Goal: Transaction & Acquisition: Purchase product/service

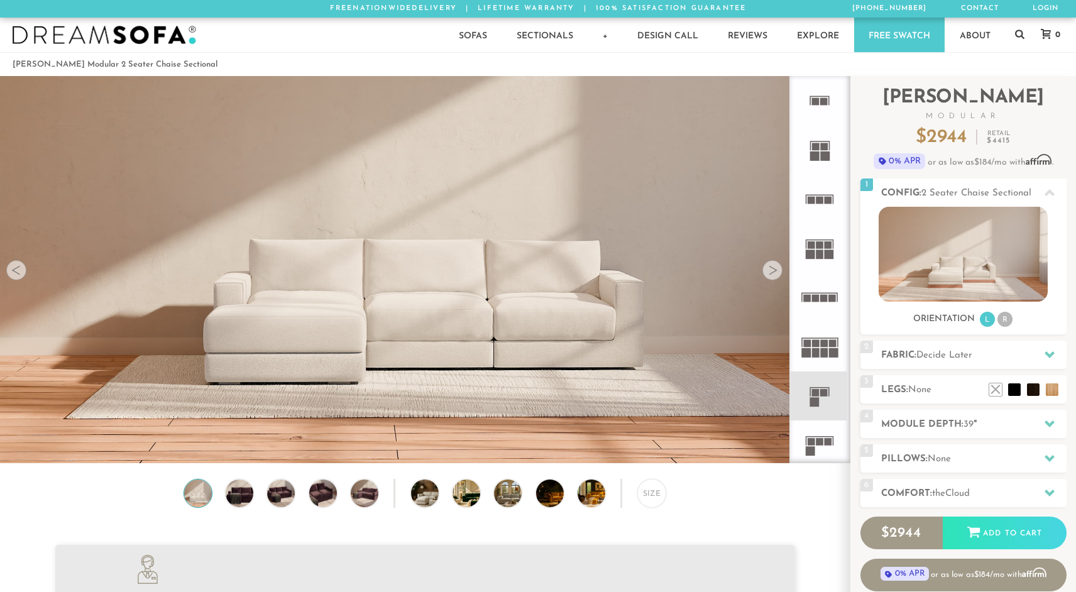
scroll to position [14316, 1076]
click at [818, 391] on rect at bounding box center [816, 393] width 8 height 8
click at [817, 342] on rect at bounding box center [816, 344] width 8 height 8
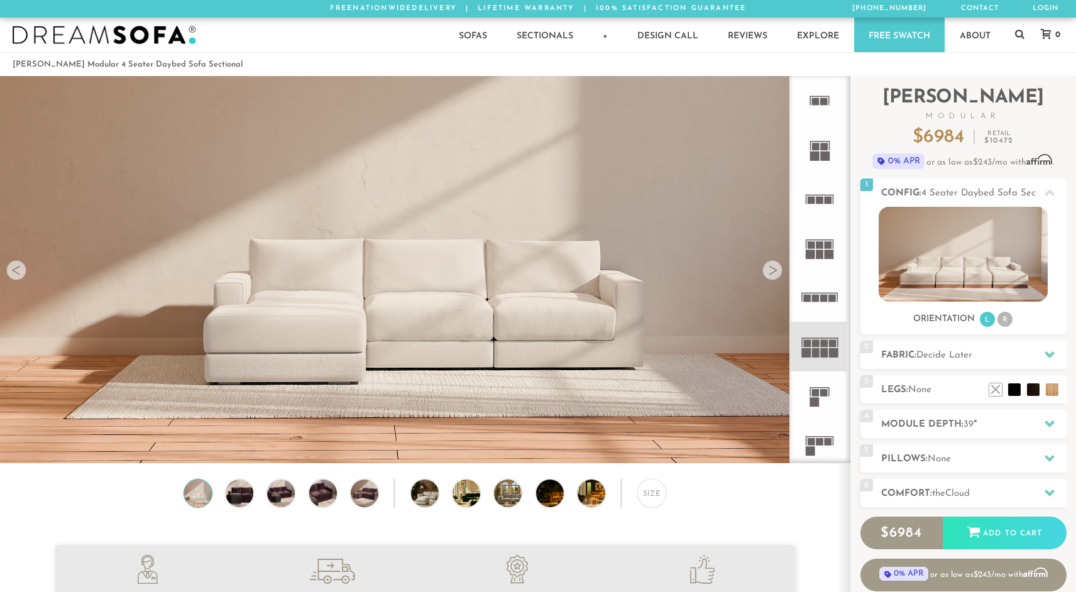
click at [810, 393] on rect at bounding box center [810, 392] width 1 height 8
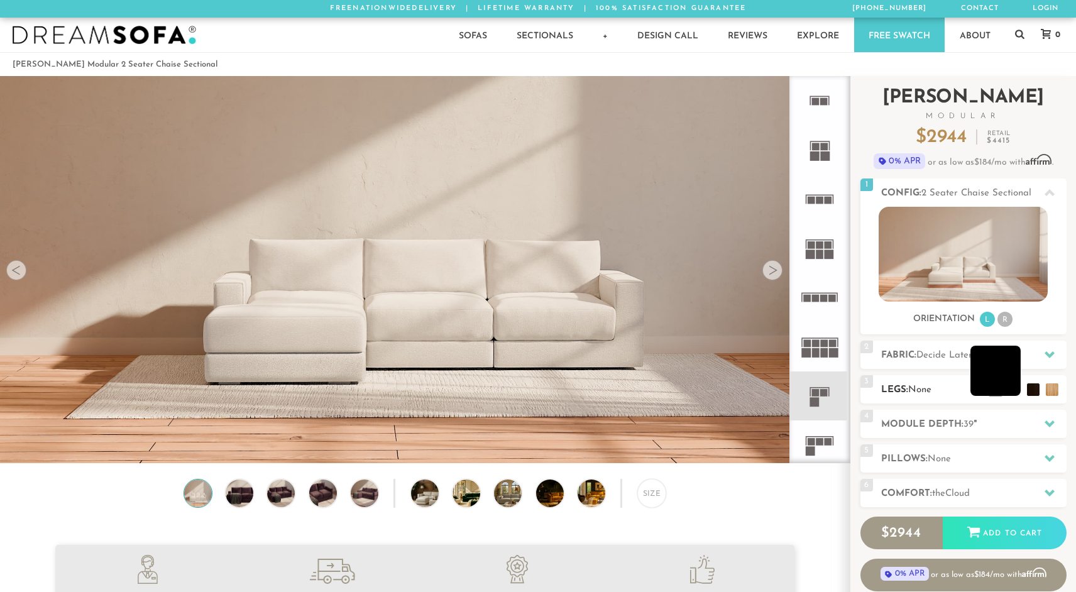
click at [1015, 390] on li at bounding box center [995, 371] width 50 height 50
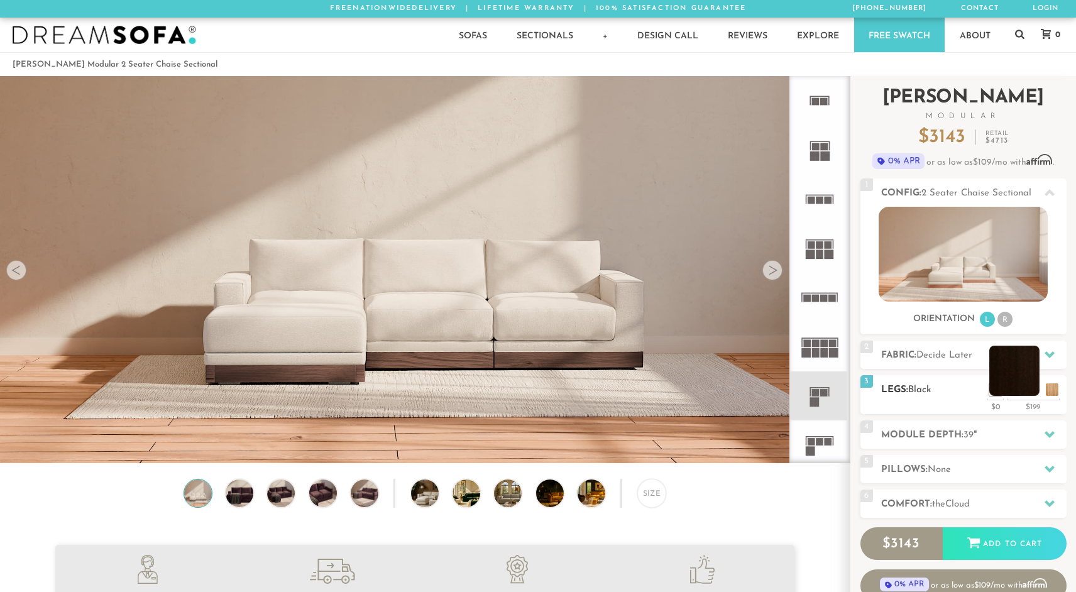
click at [1028, 390] on li at bounding box center [1014, 371] width 50 height 50
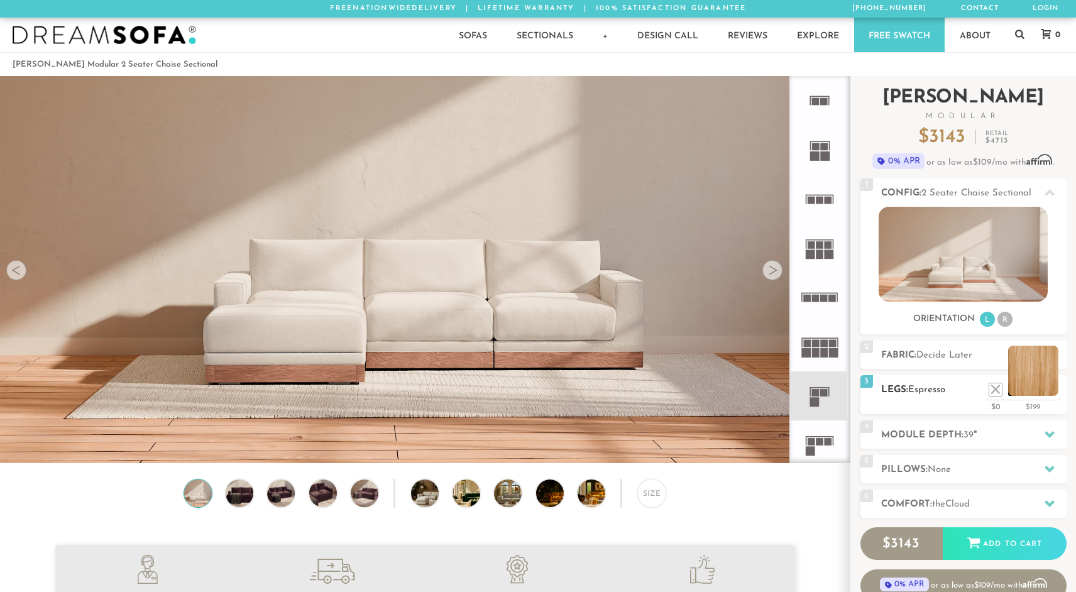
click at [1048, 391] on li at bounding box center [1033, 371] width 50 height 50
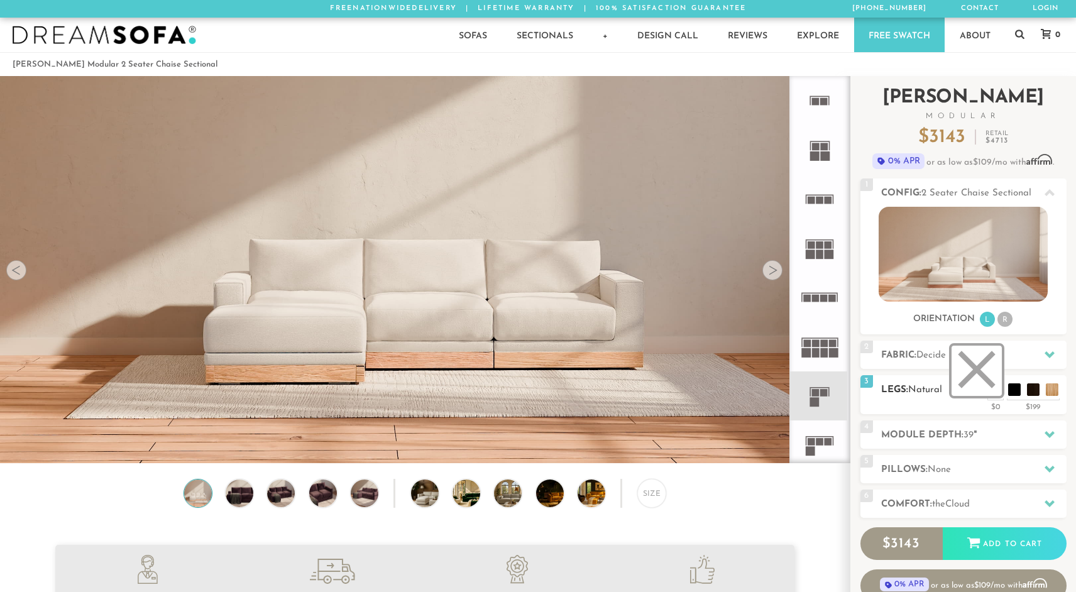
click at [995, 389] on li at bounding box center [976, 371] width 50 height 50
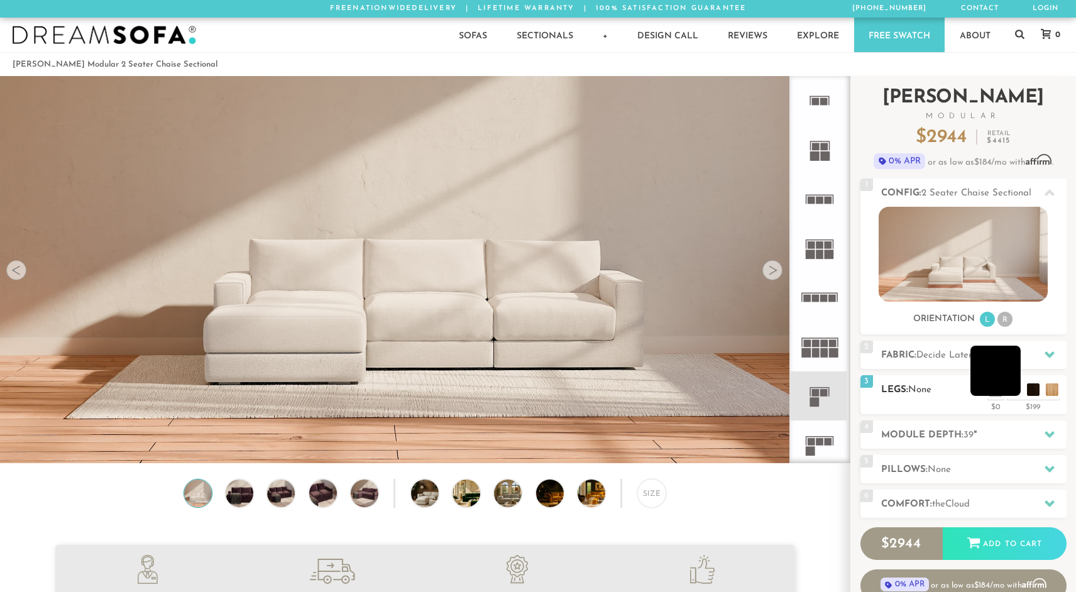
click at [1017, 388] on li at bounding box center [995, 371] width 50 height 50
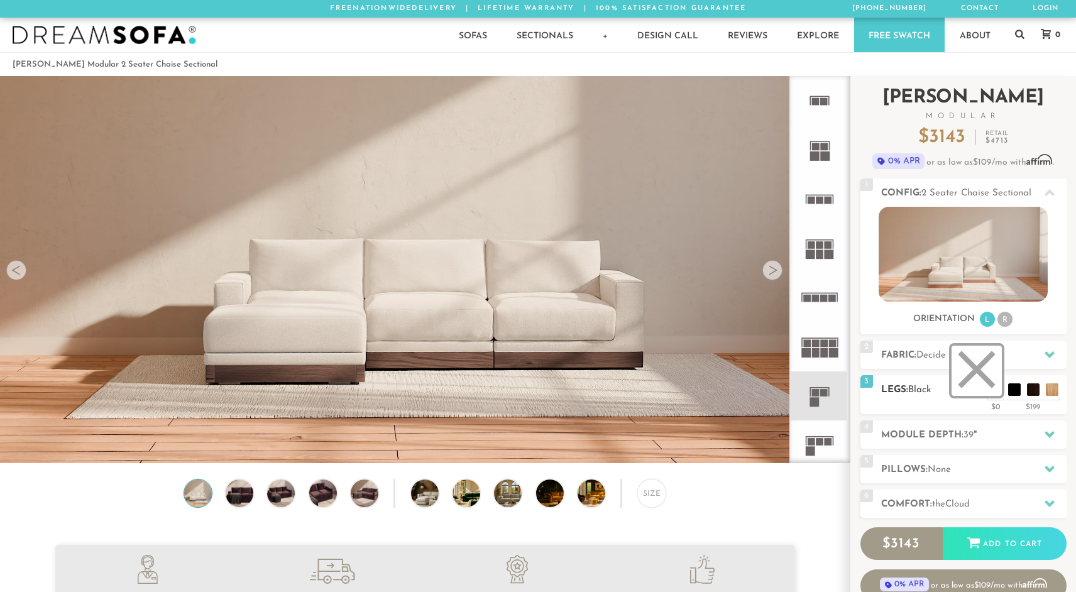
click at [994, 390] on li at bounding box center [976, 371] width 50 height 50
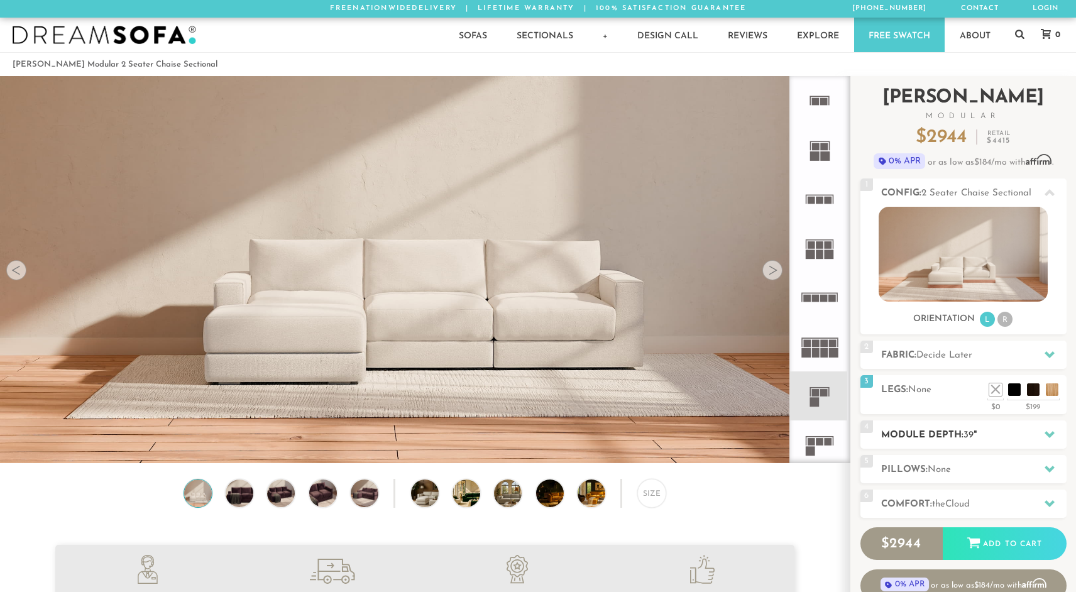
click at [936, 429] on h2 "Module Depth: 39 "" at bounding box center [973, 435] width 185 height 14
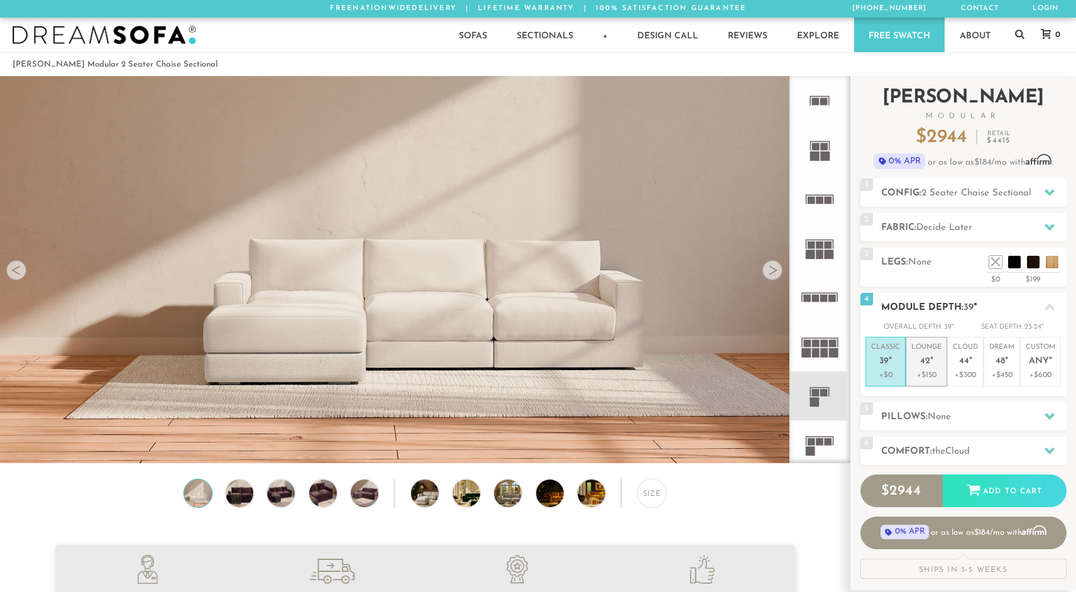
click at [928, 359] on span "42" at bounding box center [925, 361] width 10 height 11
click at [964, 356] on span "44" at bounding box center [964, 361] width 10 height 11
click at [940, 364] on p "Lounge 42 "" at bounding box center [926, 356] width 30 height 27
click at [943, 221] on h2 "Fabric: Decide Later" at bounding box center [973, 228] width 185 height 14
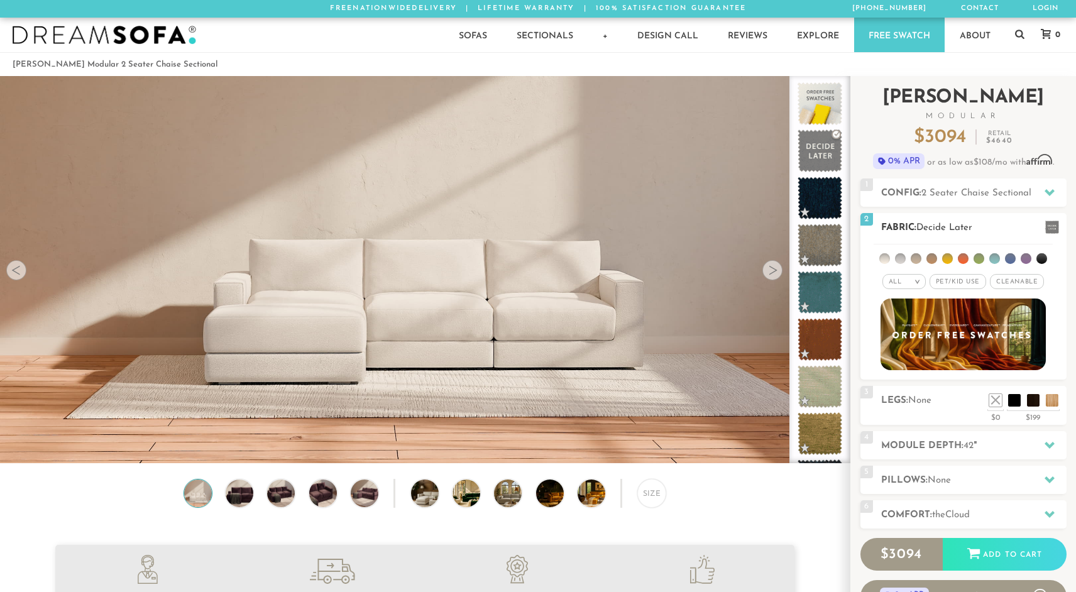
click at [914, 281] on em ">" at bounding box center [917, 281] width 9 height 6
click at [984, 275] on div "All > All Tier Family Popular Durable Luxury Pet/Kid Use x Cleanable x Popular …" at bounding box center [963, 282] width 206 height 18
click at [997, 277] on span "Cleanable x" at bounding box center [1017, 281] width 54 height 15
click at [889, 260] on li at bounding box center [884, 258] width 11 height 11
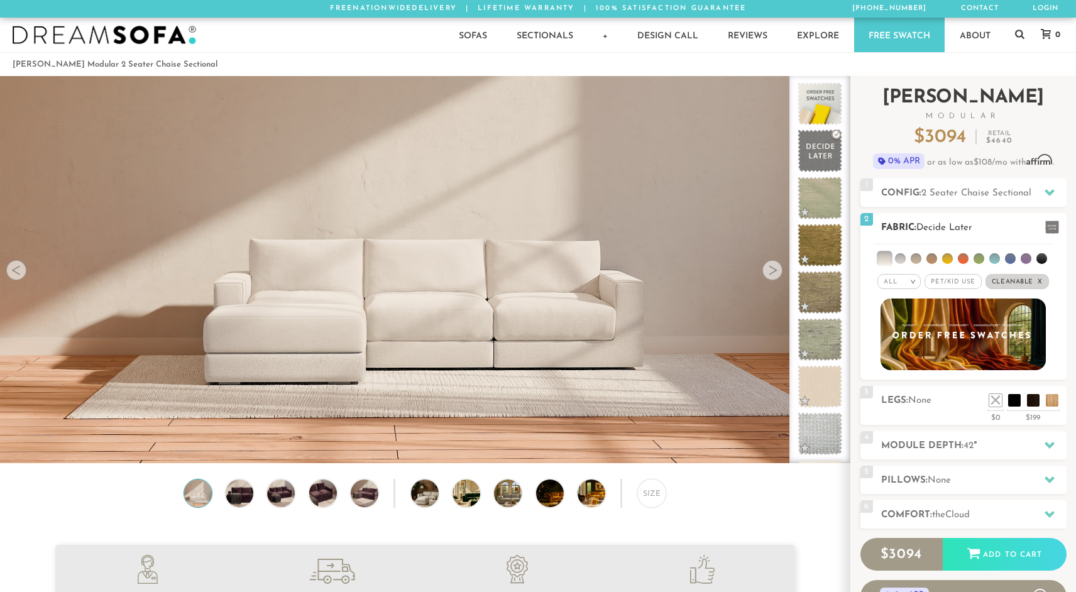
click at [898, 260] on li at bounding box center [900, 258] width 11 height 11
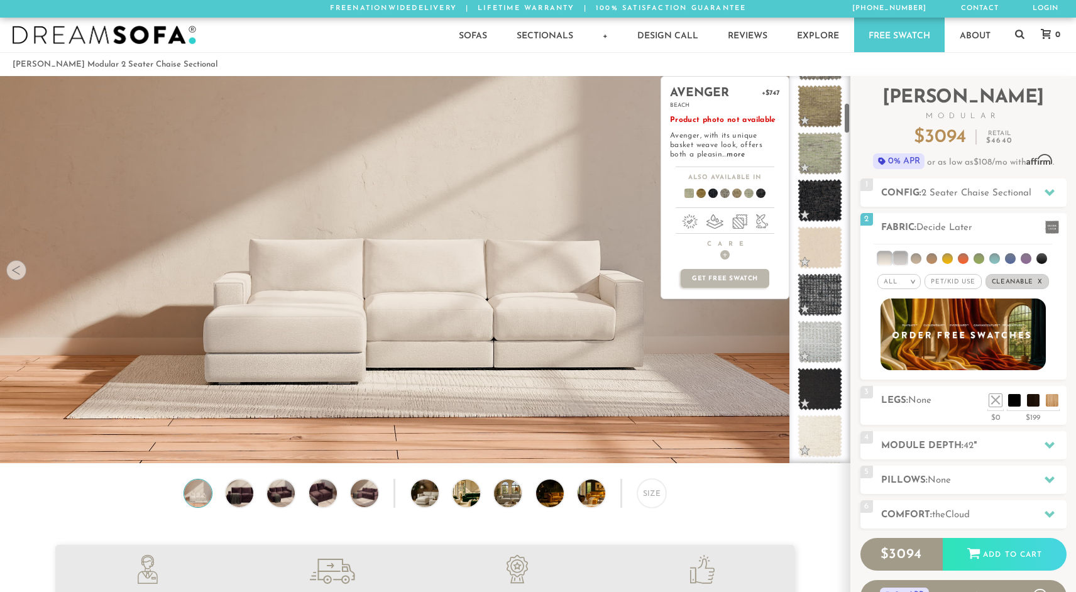
scroll to position [330, 0]
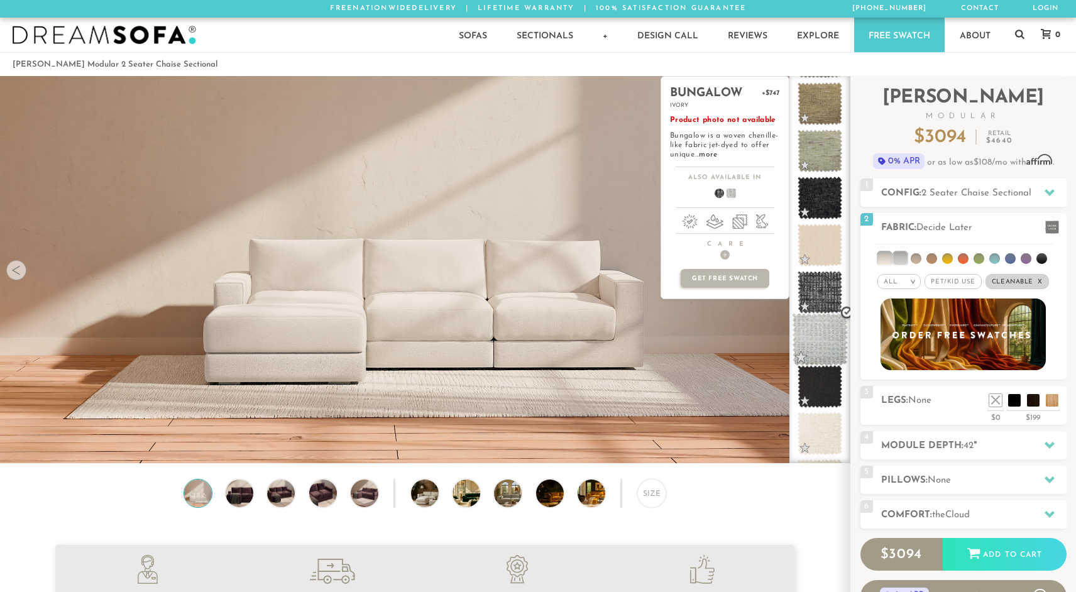
click at [821, 329] on span at bounding box center [820, 339] width 56 height 53
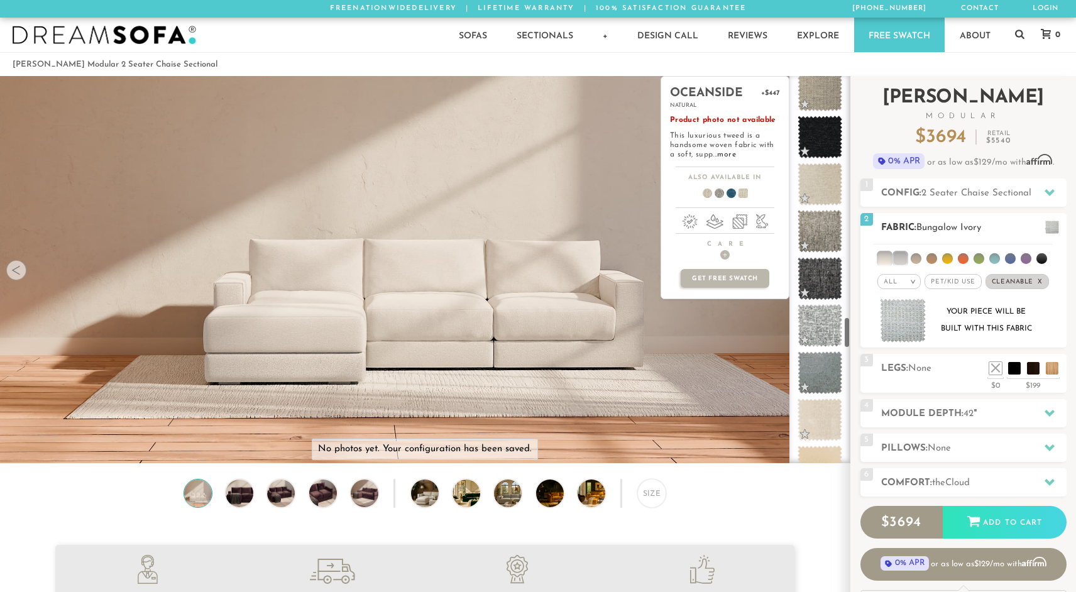
scroll to position [2941, 0]
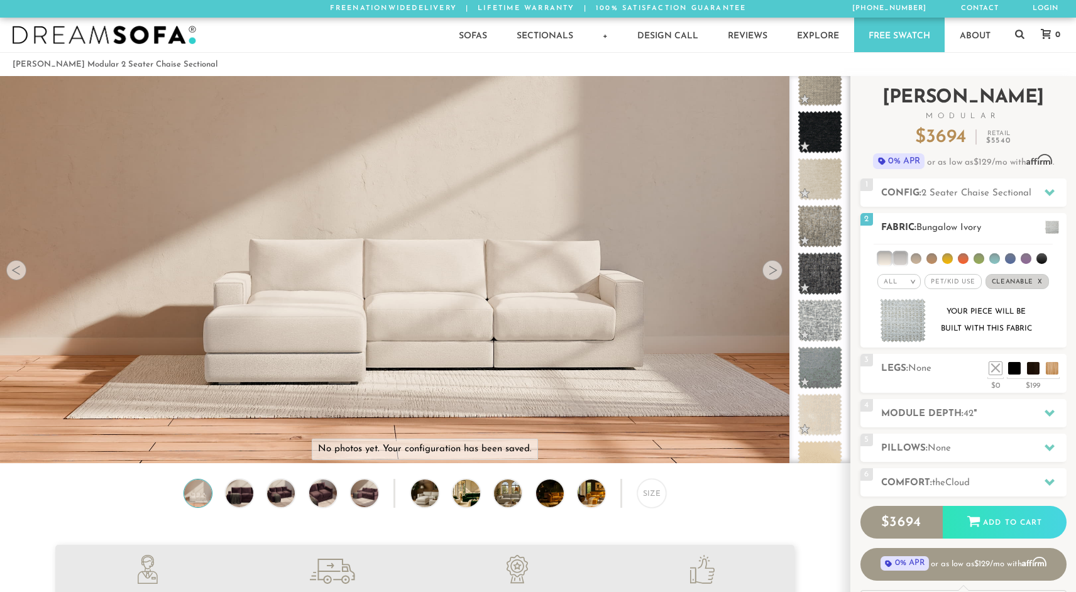
click at [899, 281] on div "All >" at bounding box center [898, 281] width 43 height 15
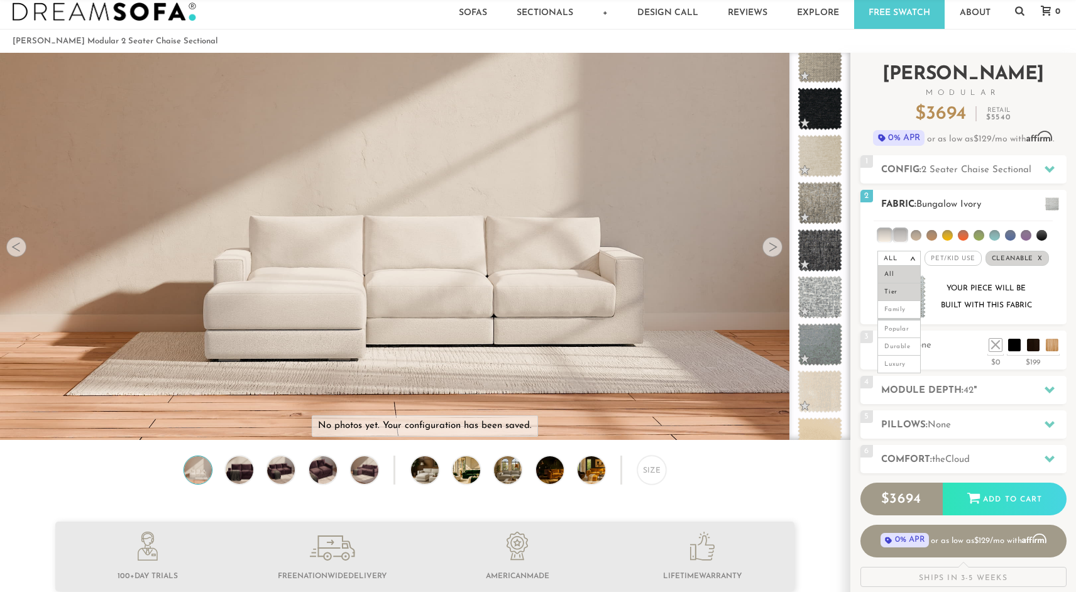
scroll to position [24, 0]
click at [906, 342] on li "Durable" at bounding box center [898, 346] width 43 height 18
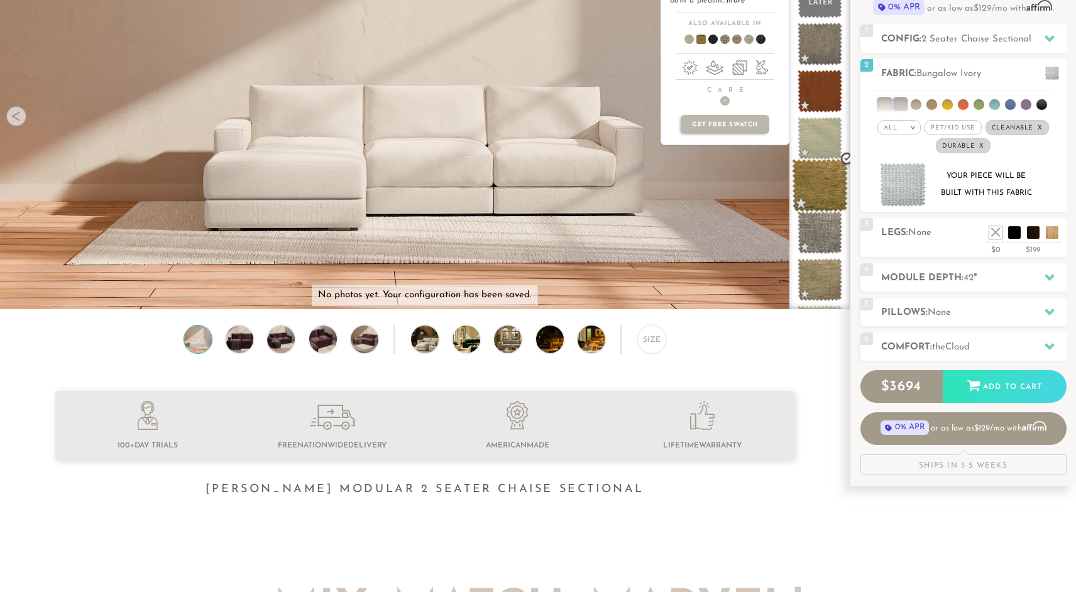
scroll to position [0, 0]
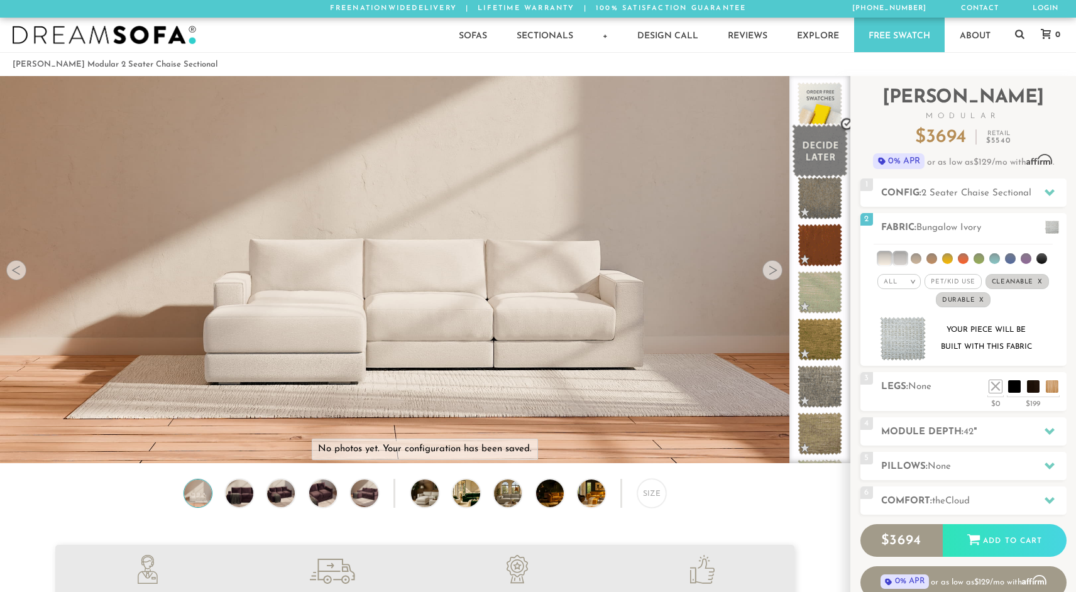
click at [819, 161] on span at bounding box center [820, 150] width 56 height 53
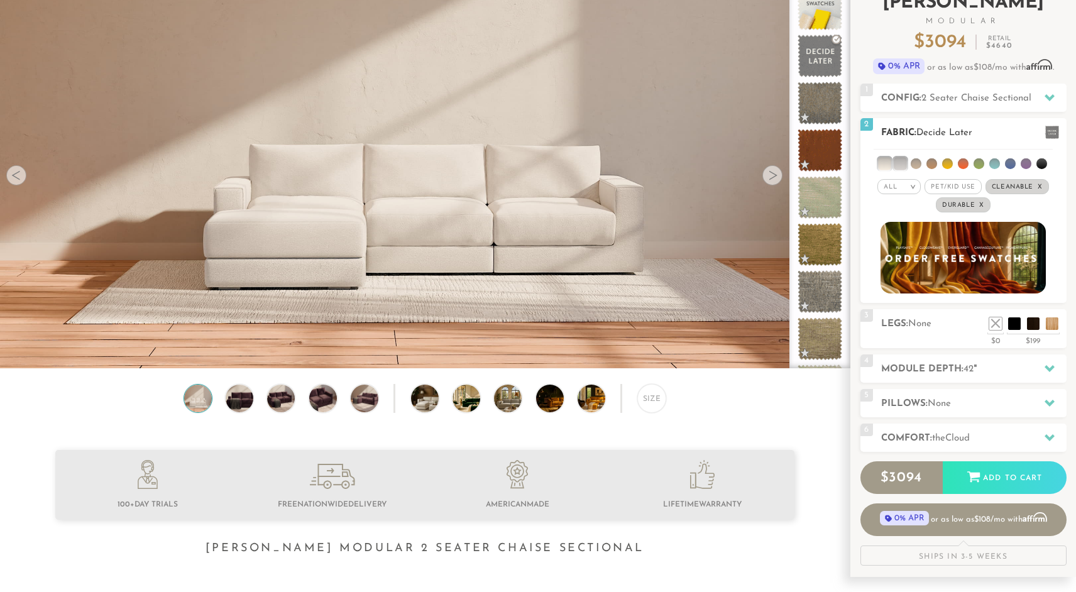
scroll to position [96, 0]
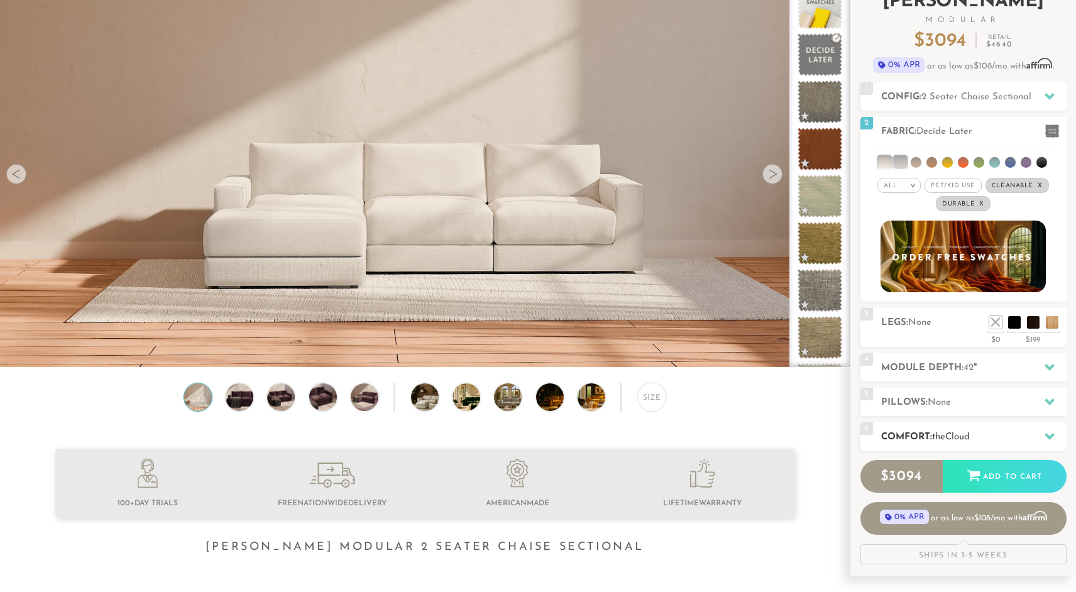
click at [912, 436] on h2 "Comfort: the Cloud" at bounding box center [973, 437] width 185 height 14
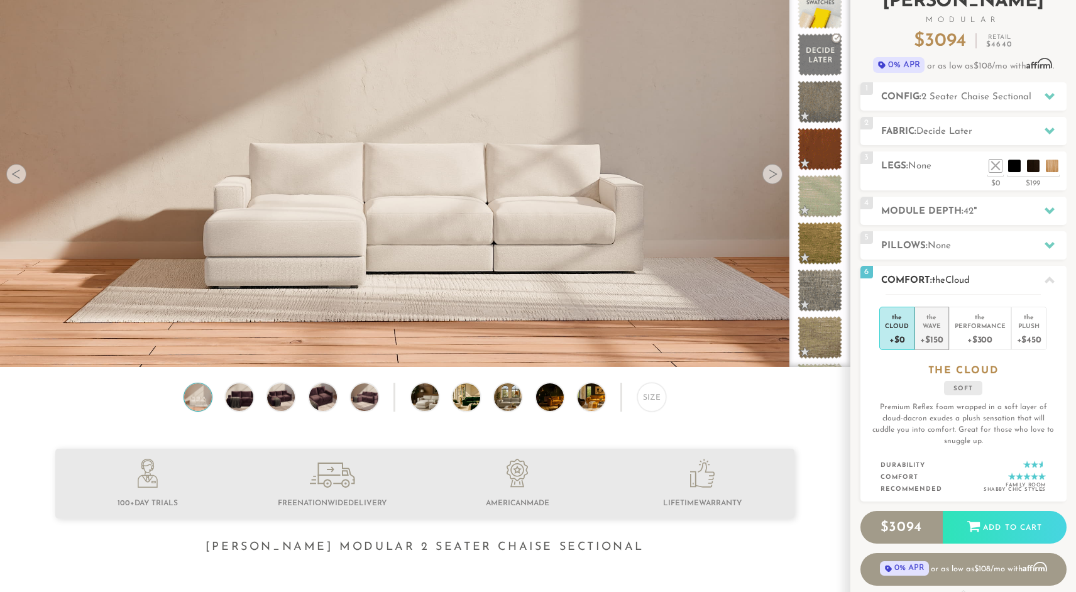
click at [928, 322] on div "Wave" at bounding box center [931, 325] width 23 height 9
click at [904, 320] on div "the" at bounding box center [897, 315] width 24 height 13
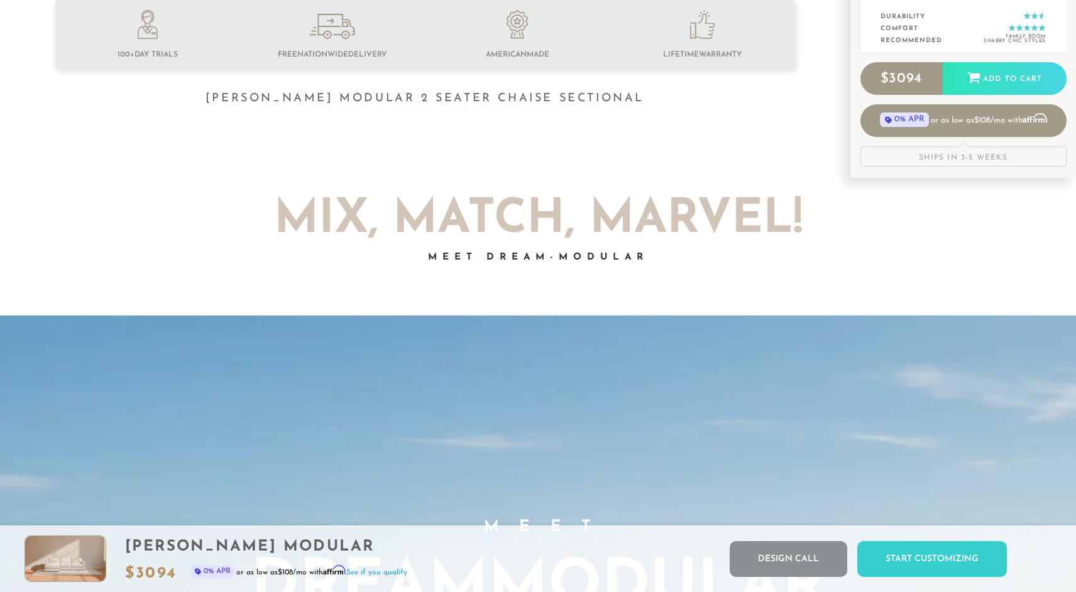
scroll to position [0, 0]
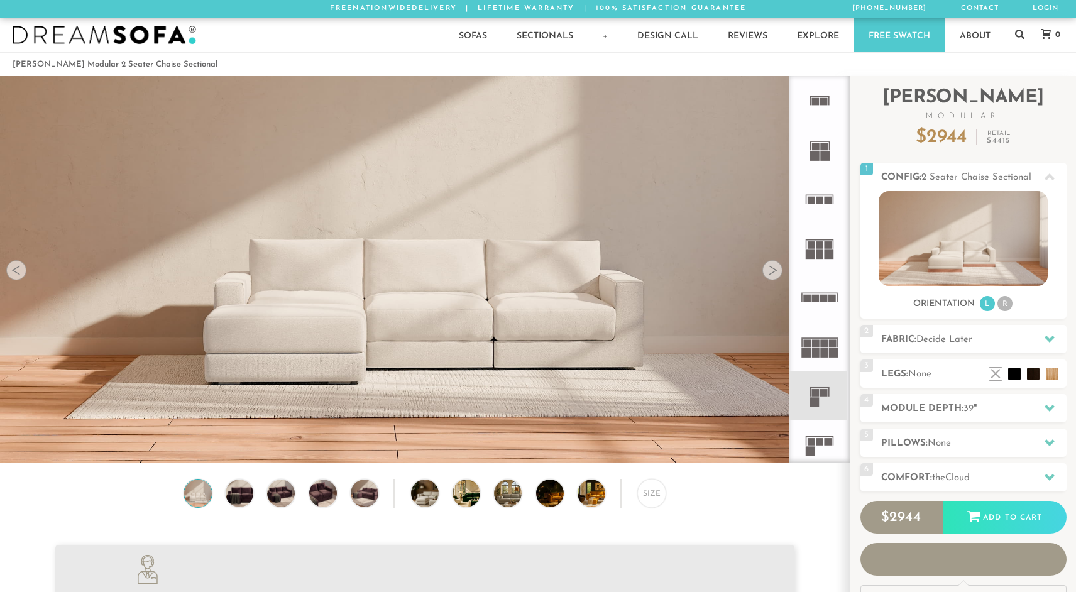
scroll to position [14316, 1076]
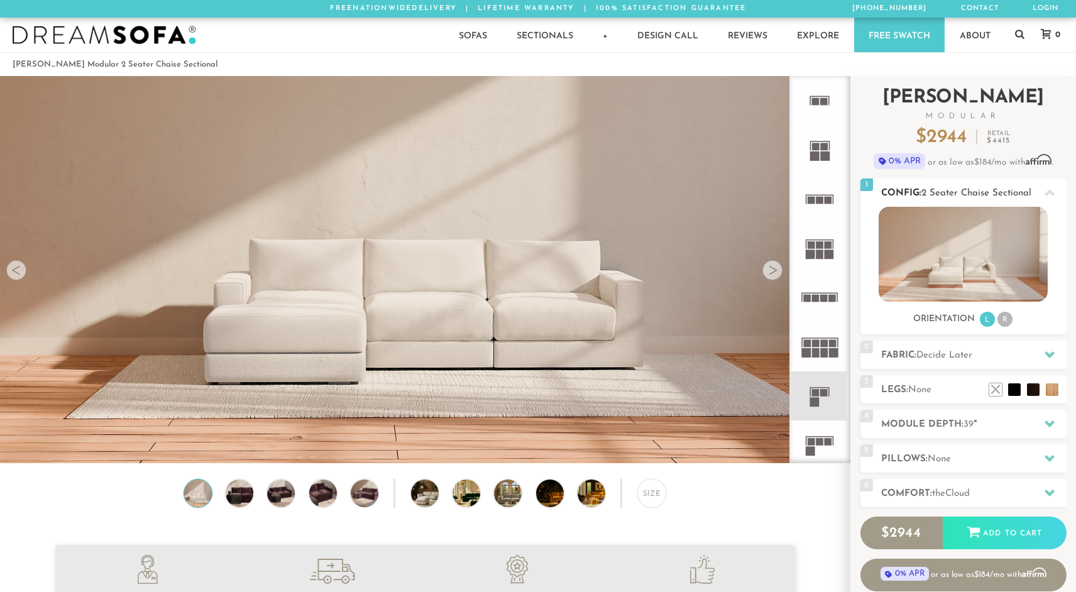
click at [916, 270] on img at bounding box center [963, 254] width 169 height 95
click at [1002, 317] on li "R" at bounding box center [1004, 319] width 15 height 15
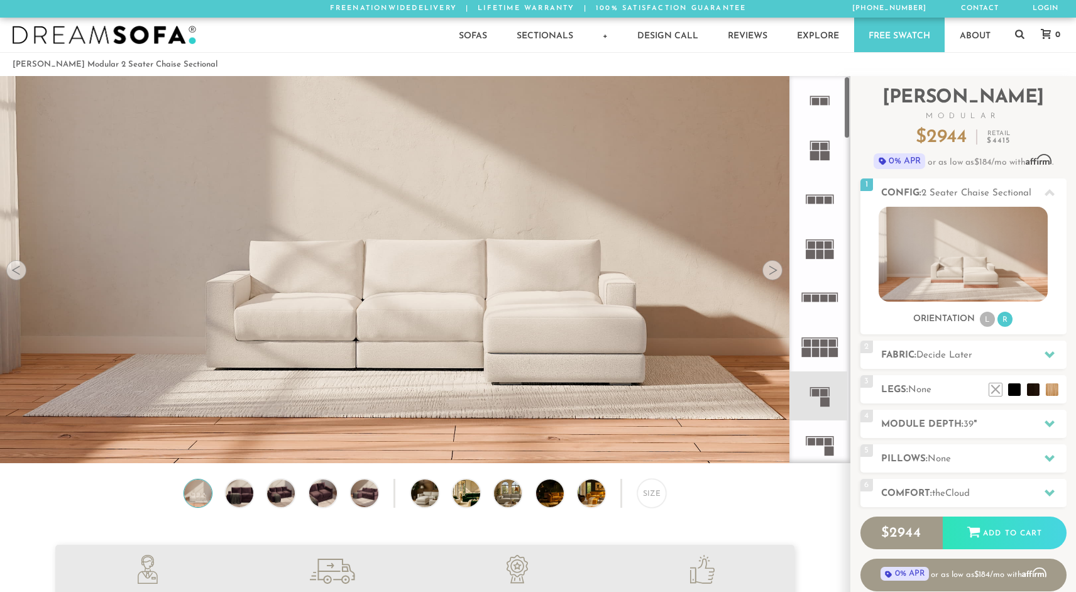
click at [777, 273] on div at bounding box center [772, 270] width 20 height 20
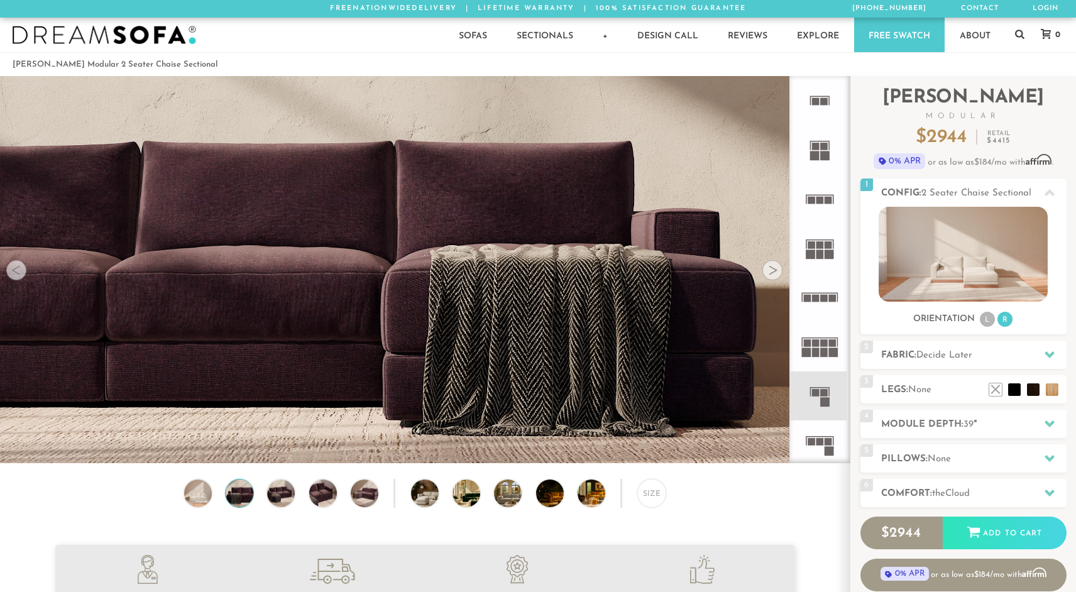
click at [777, 273] on div at bounding box center [772, 270] width 20 height 20
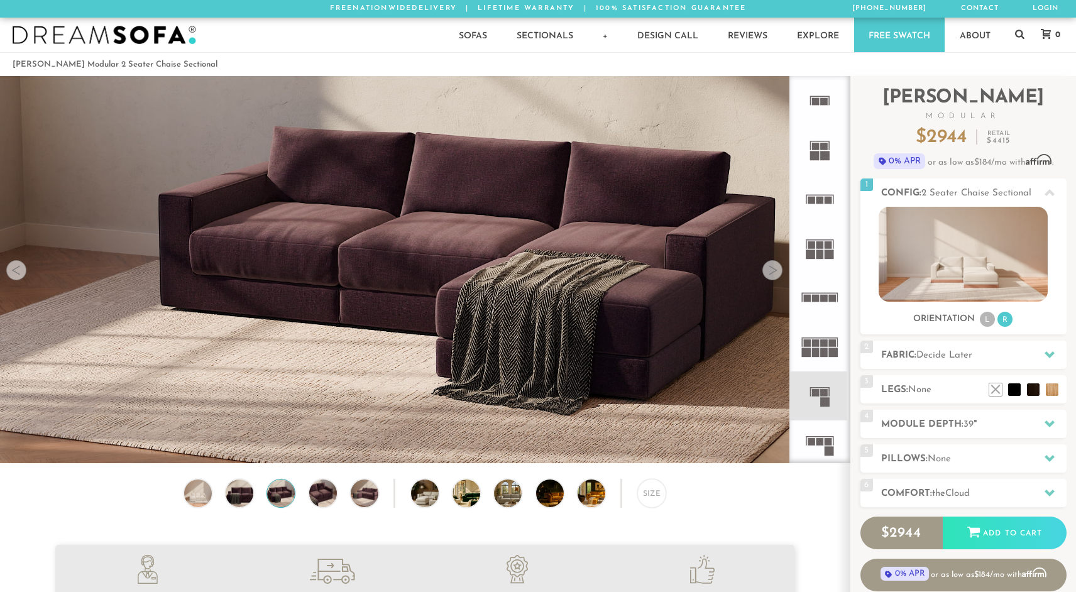
click at [777, 273] on div at bounding box center [772, 270] width 20 height 20
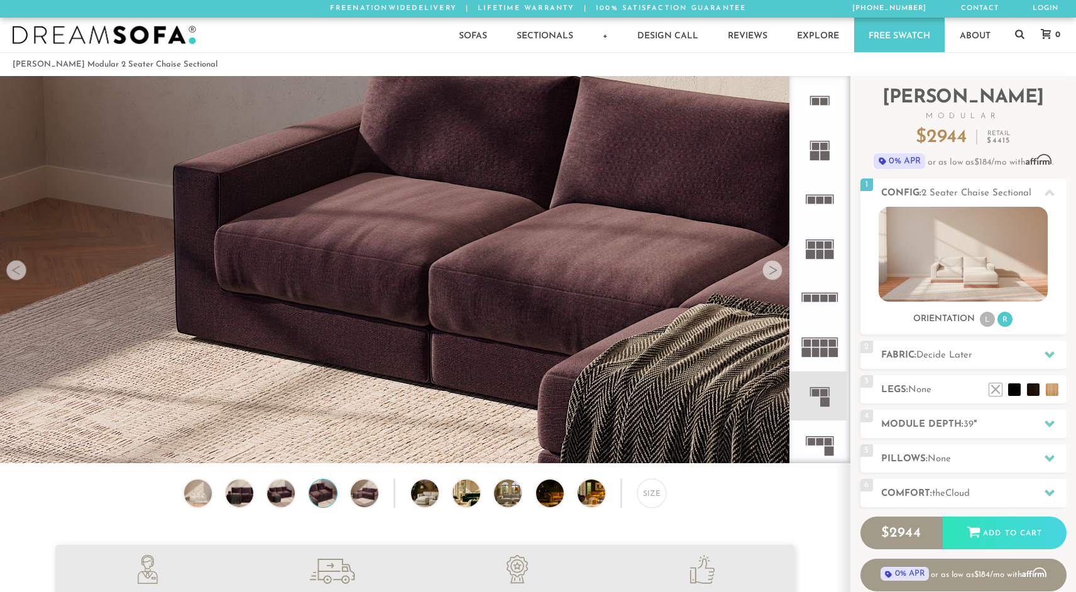
click at [777, 273] on div at bounding box center [772, 270] width 20 height 20
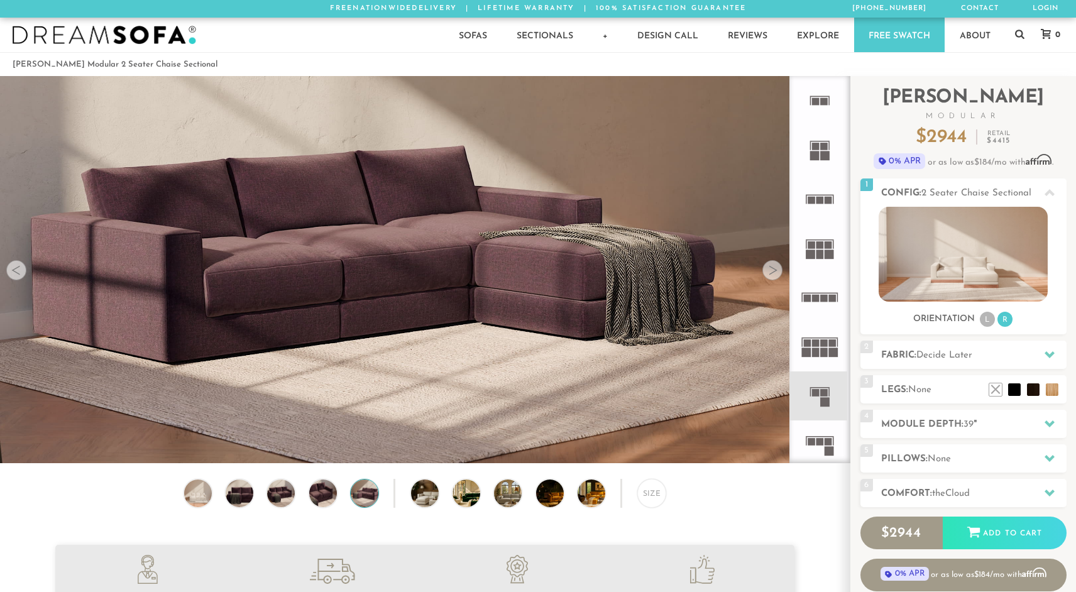
click at [777, 273] on div at bounding box center [772, 270] width 20 height 20
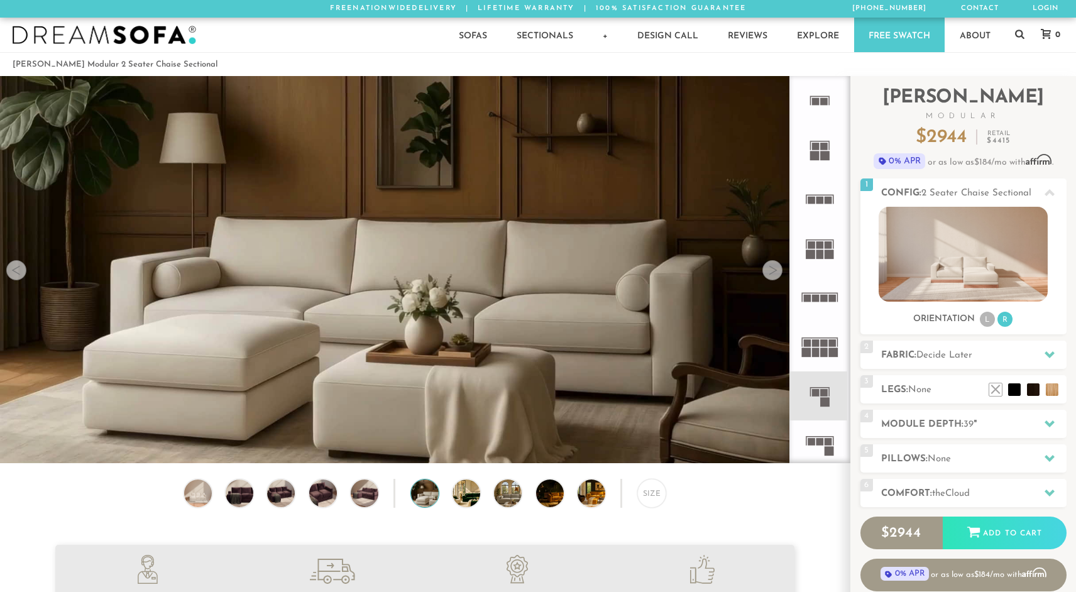
click at [777, 273] on div at bounding box center [772, 270] width 20 height 20
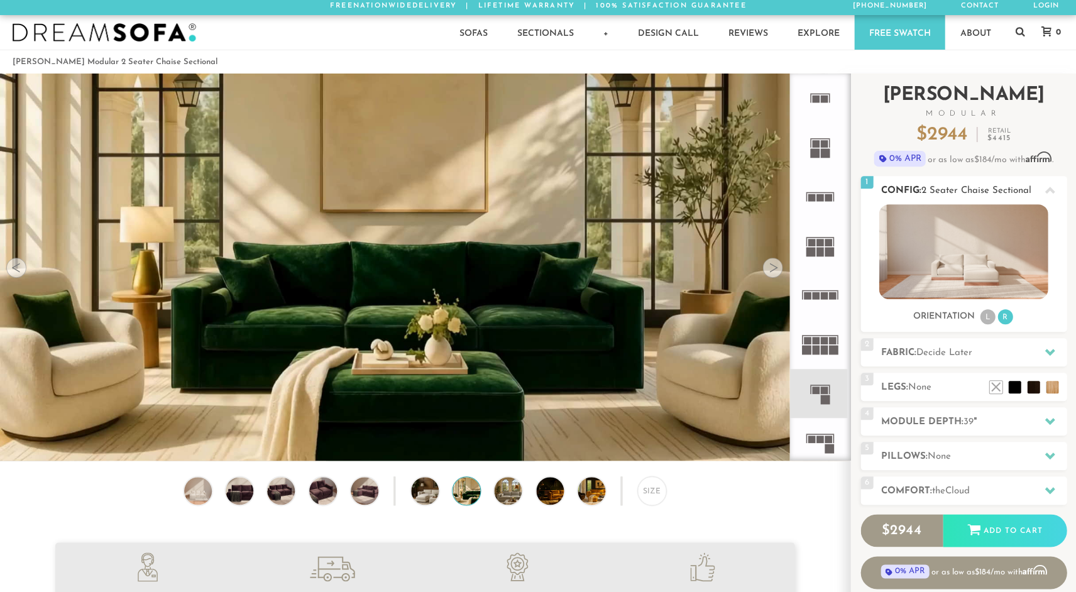
scroll to position [2, 0]
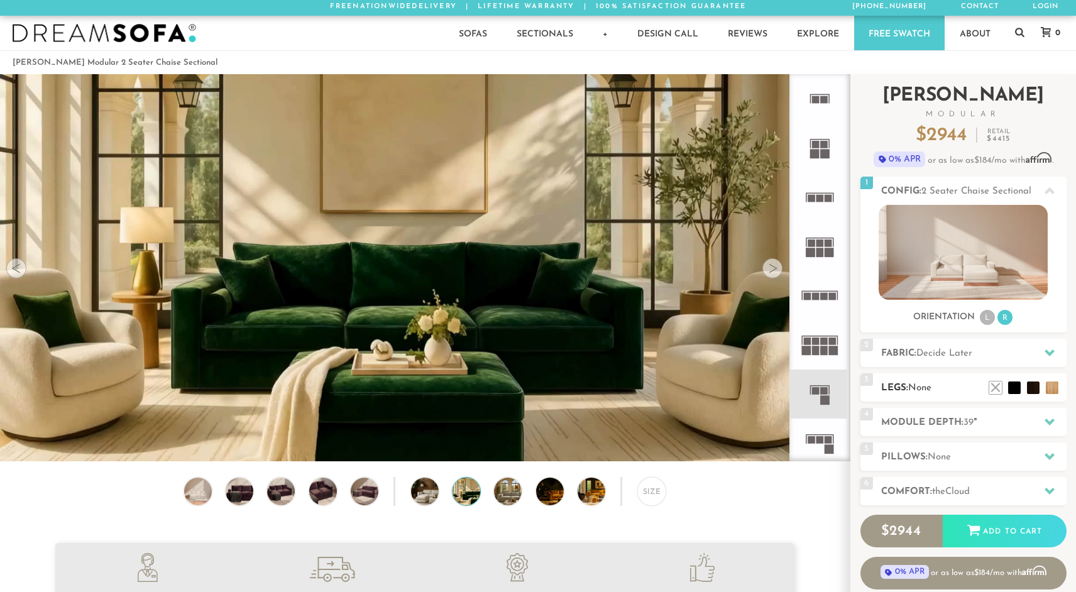
click at [966, 389] on h2 "Legs: None" at bounding box center [973, 388] width 185 height 14
click at [992, 385] on li at bounding box center [976, 369] width 50 height 50
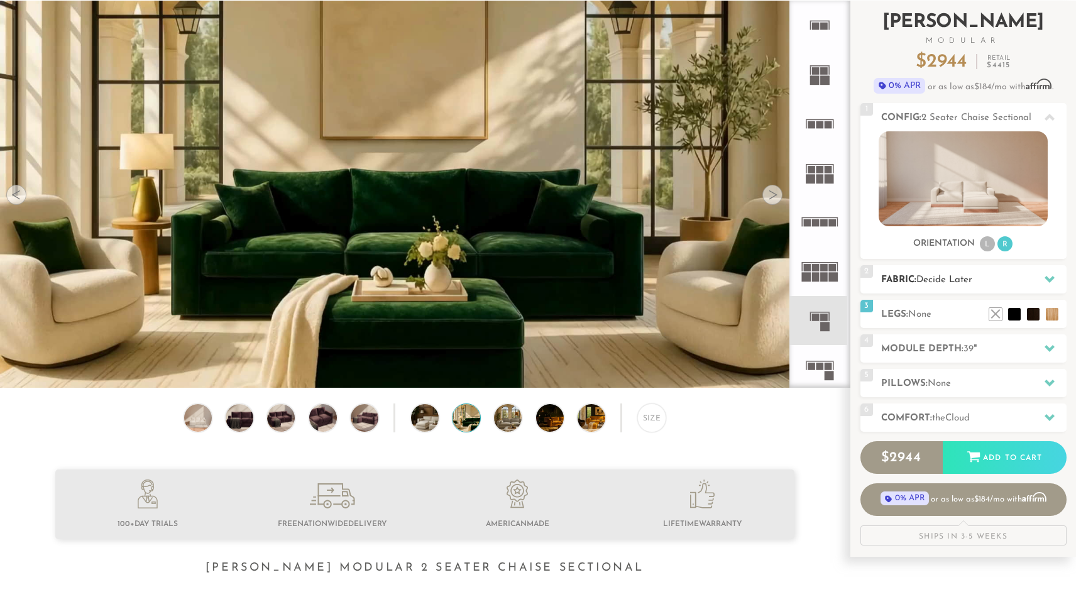
scroll to position [85, 0]
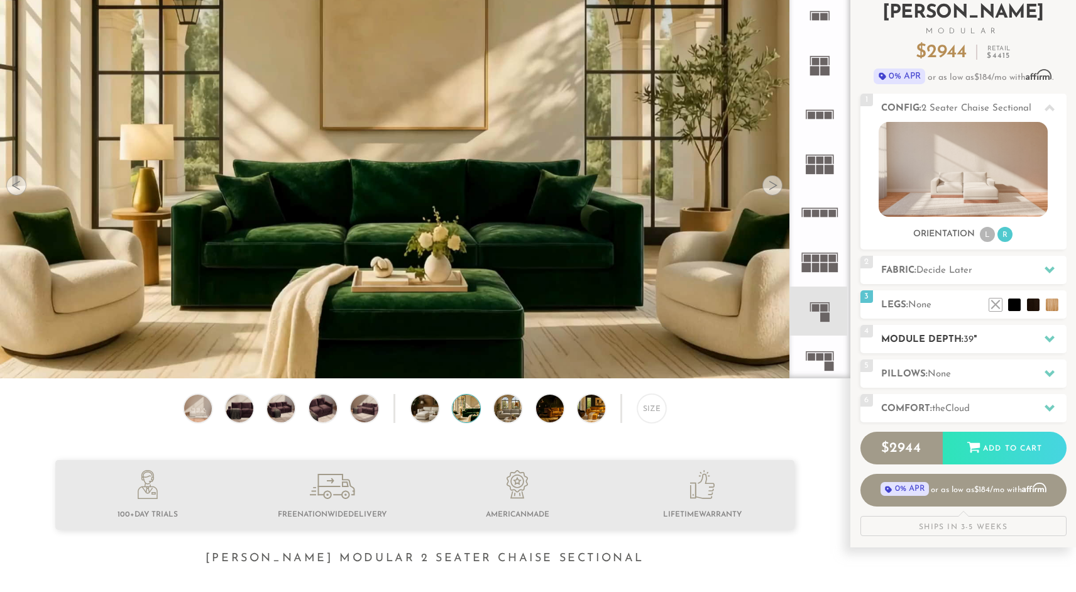
click at [929, 327] on div "4 Module Depth: 39 "" at bounding box center [963, 339] width 206 height 28
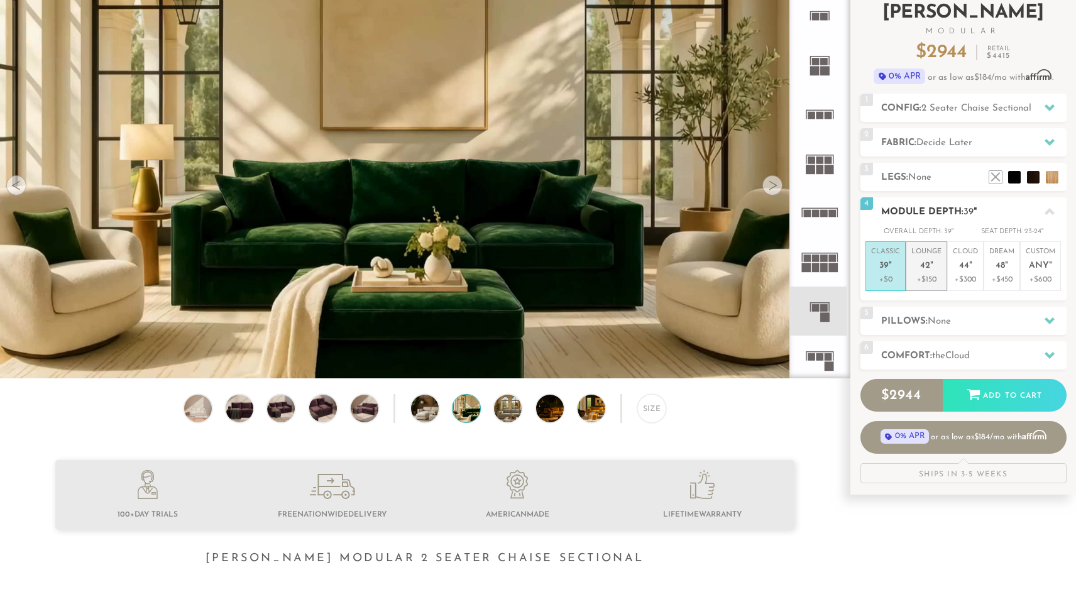
click at [929, 276] on p "+$150" at bounding box center [926, 279] width 30 height 11
click at [936, 321] on span "None" at bounding box center [939, 321] width 23 height 9
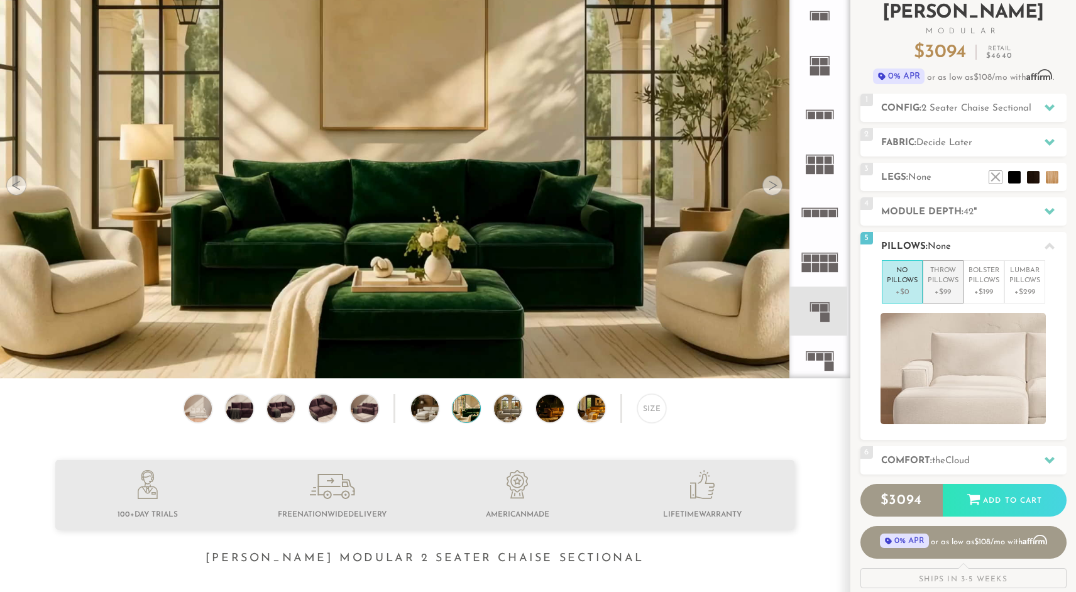
click at [931, 291] on p "+$99" at bounding box center [943, 292] width 31 height 11
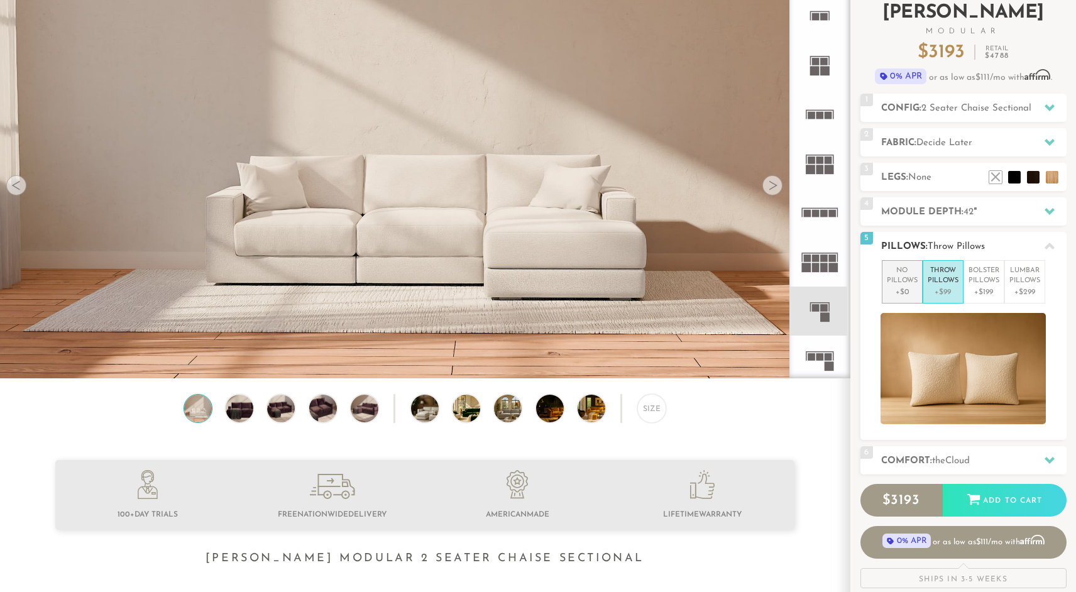
click at [899, 293] on p "+$0" at bounding box center [902, 292] width 31 height 11
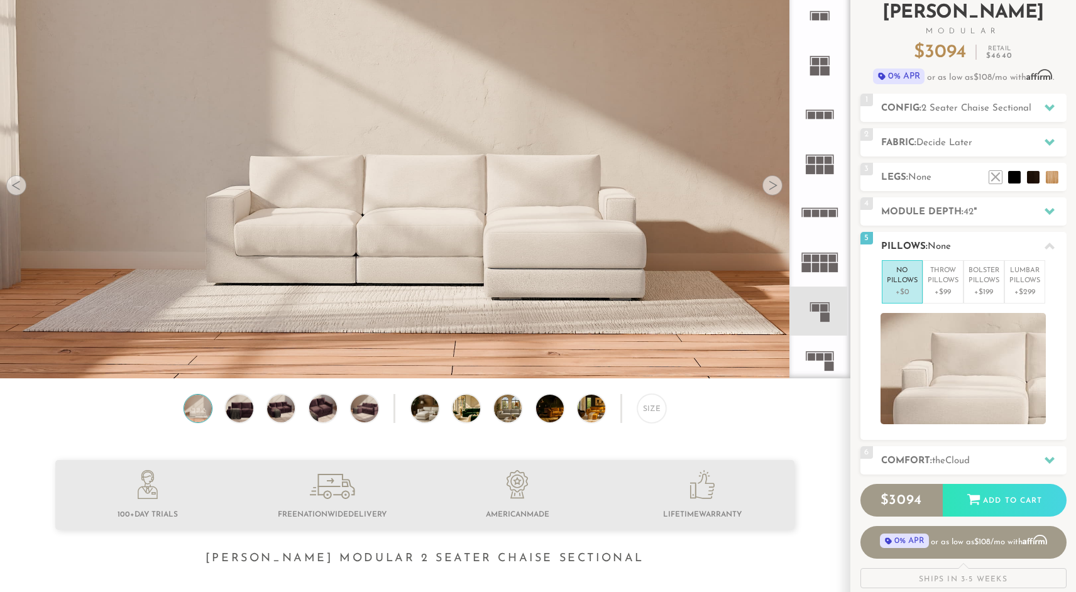
click at [1047, 248] on icon at bounding box center [1049, 246] width 10 height 10
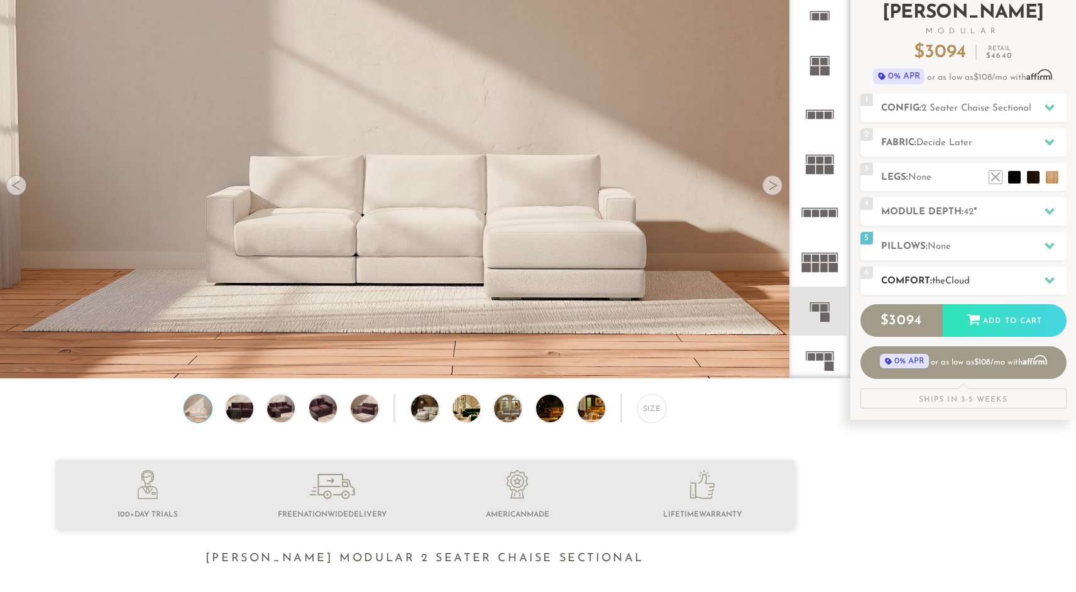
click at [945, 283] on span "the" at bounding box center [938, 281] width 13 height 9
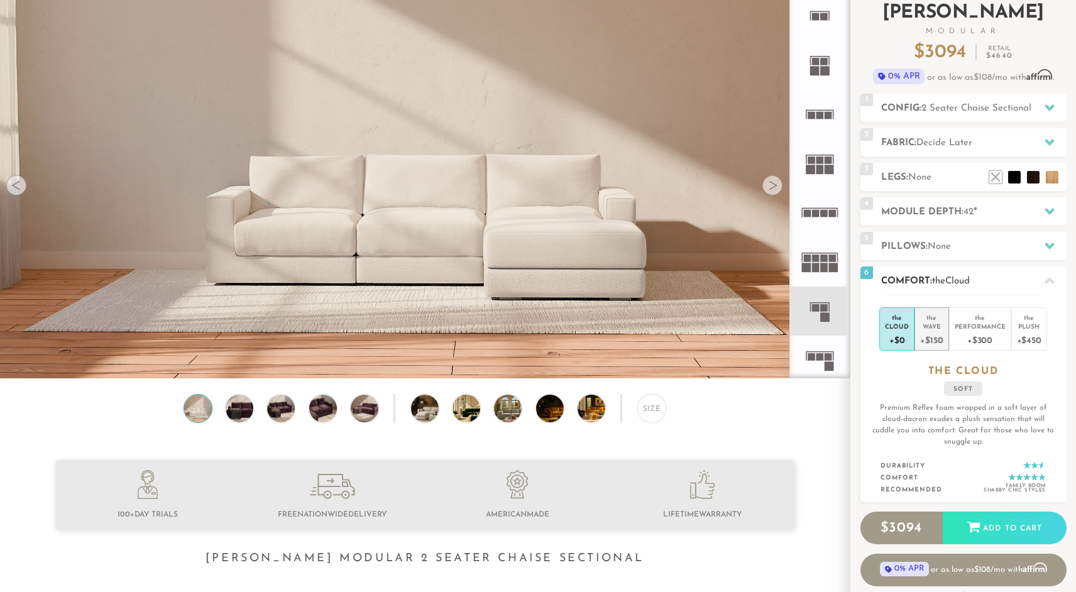
click at [928, 331] on div "+$150" at bounding box center [931, 340] width 23 height 18
click at [914, 331] on li "the Wave +$150" at bounding box center [931, 328] width 34 height 43
click at [902, 331] on div "+$0" at bounding box center [897, 340] width 24 height 18
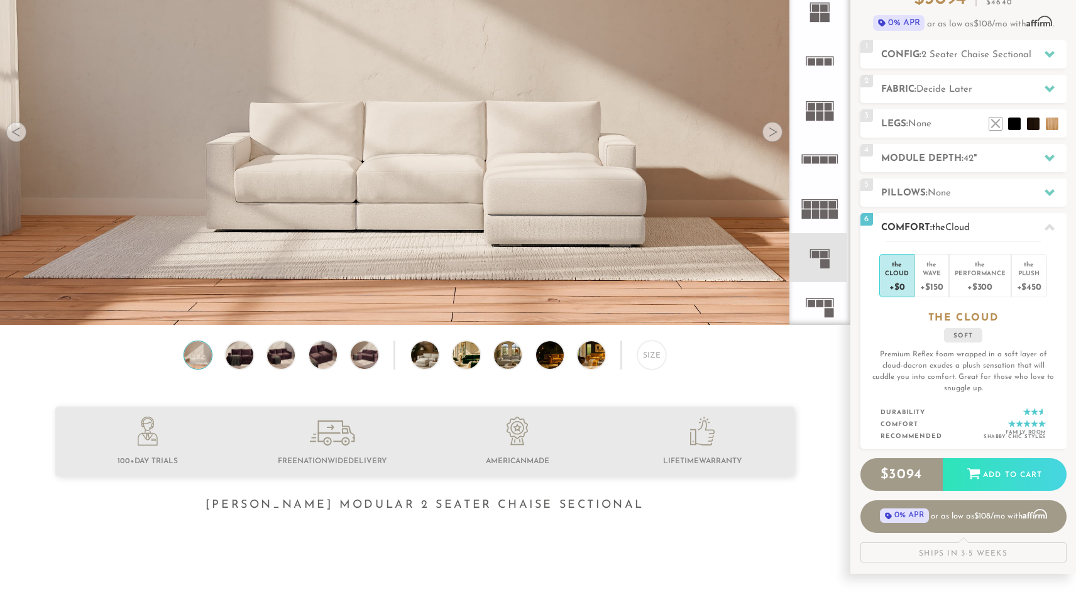
scroll to position [140, 0]
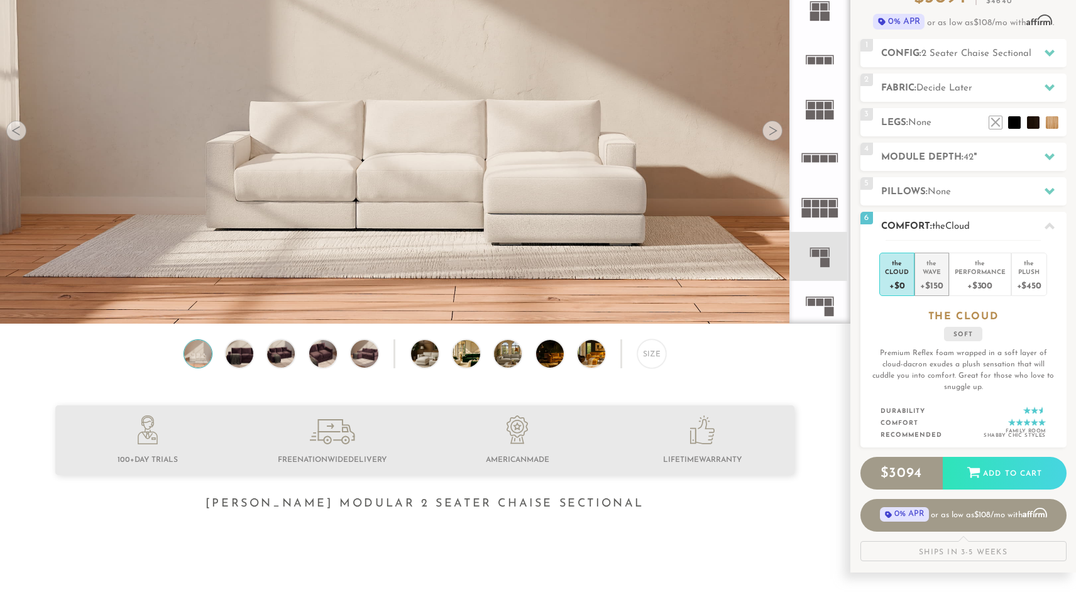
click at [934, 280] on div "+$150" at bounding box center [931, 285] width 23 height 18
click at [894, 281] on div "+$0" at bounding box center [897, 285] width 24 height 18
click at [931, 283] on div "+$150" at bounding box center [931, 285] width 23 height 18
click at [963, 282] on div "+$300" at bounding box center [980, 285] width 51 height 18
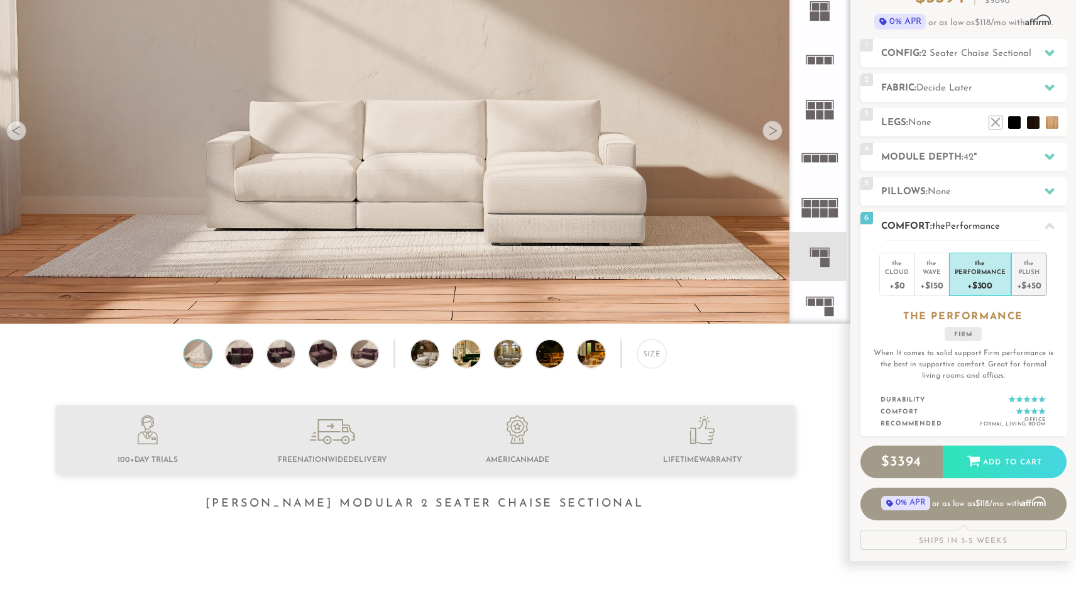
click at [1027, 275] on div "Plush" at bounding box center [1029, 271] width 25 height 9
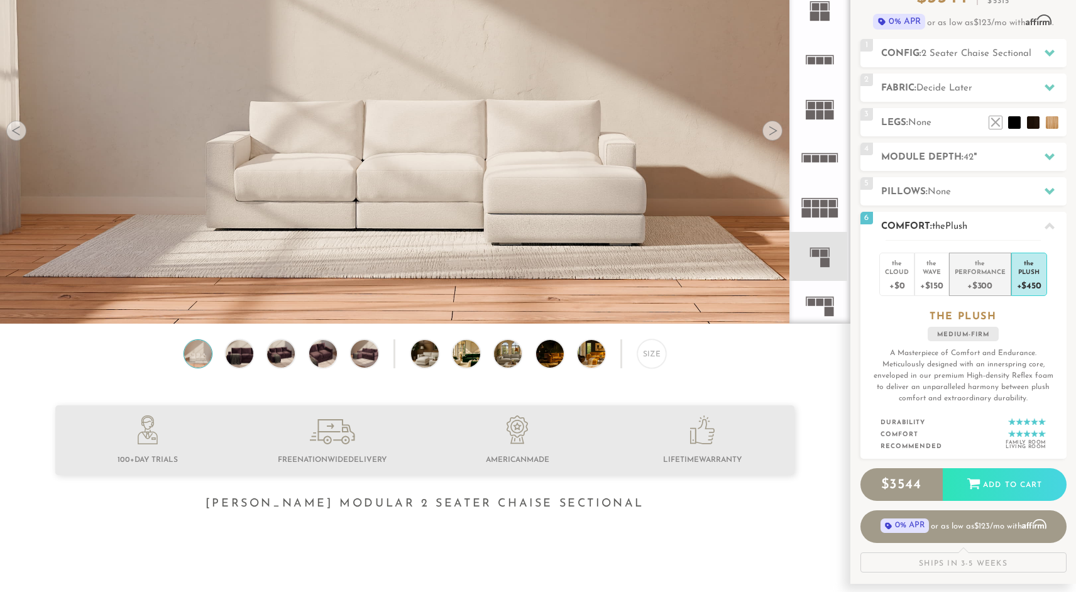
click at [977, 278] on div "+$300" at bounding box center [980, 285] width 51 height 18
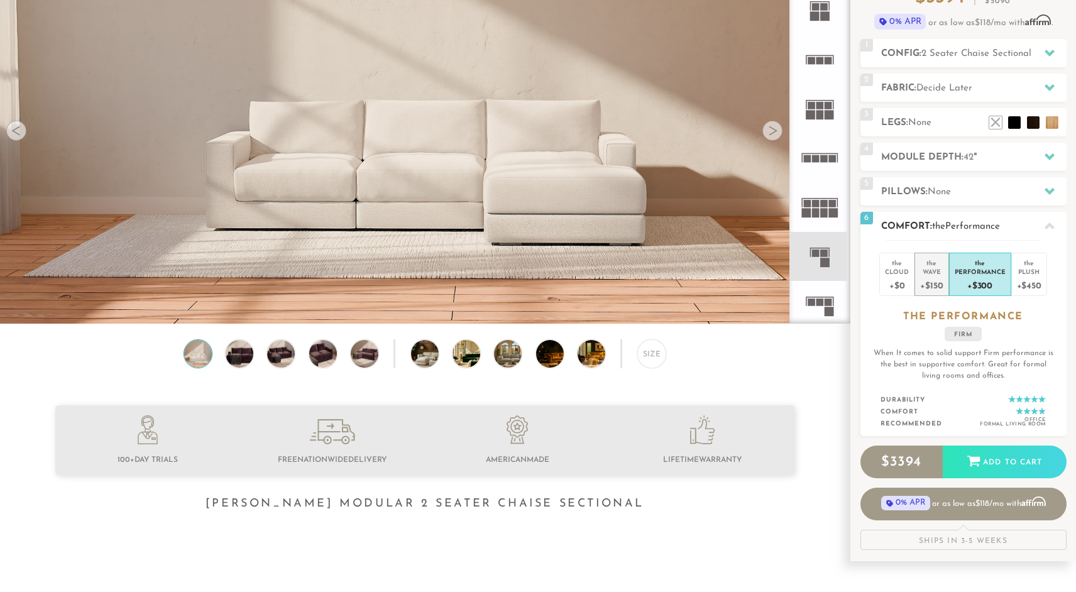
click at [919, 277] on li "the Wave +$150" at bounding box center [931, 274] width 34 height 43
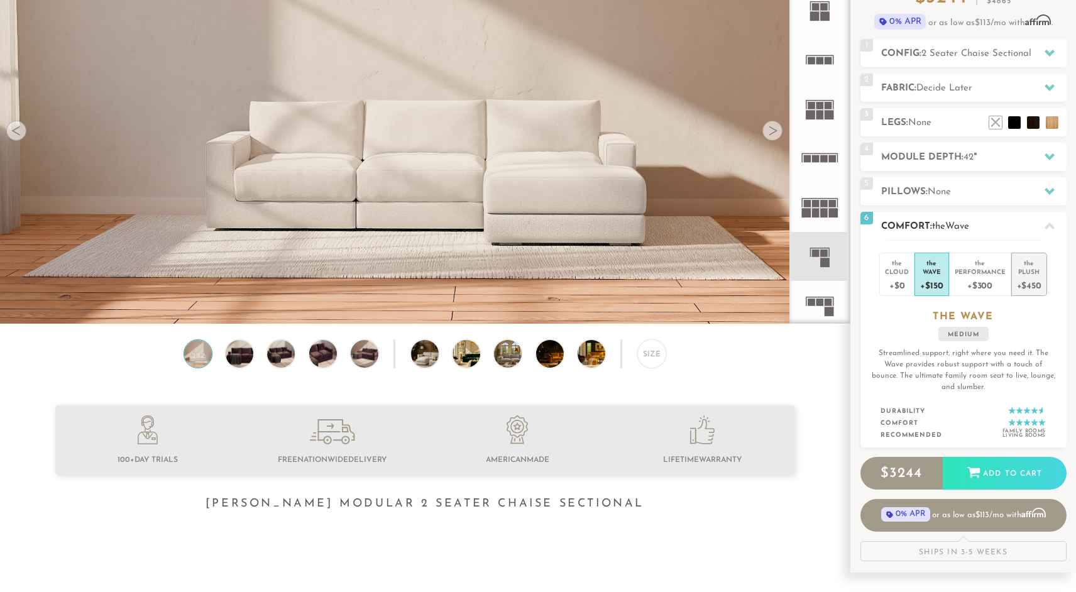
click at [1015, 274] on li "the Plush +$450" at bounding box center [1029, 274] width 36 height 43
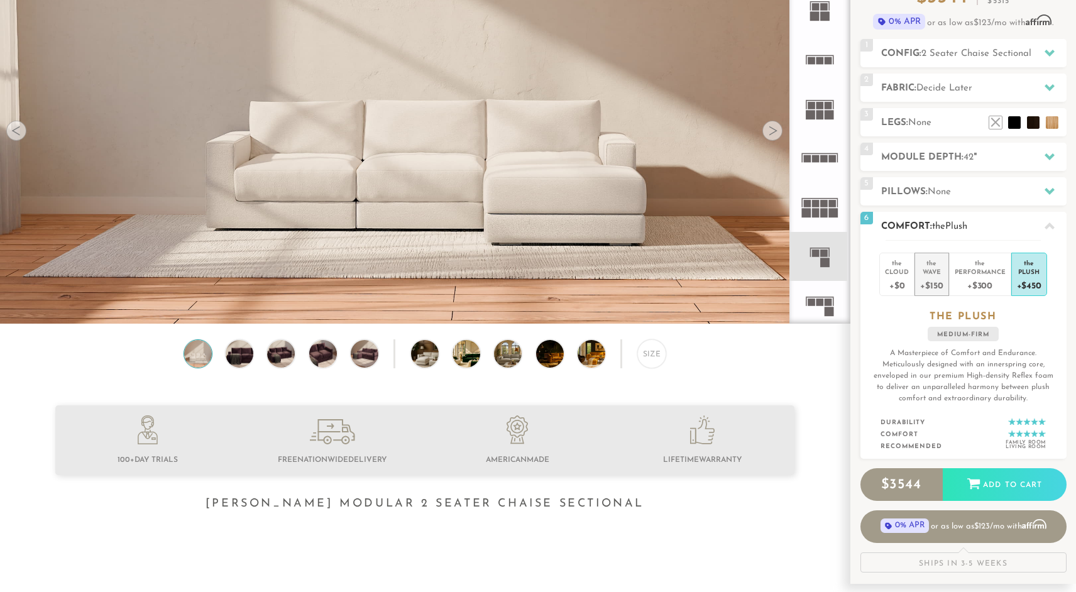
click at [940, 273] on div "Wave" at bounding box center [931, 271] width 23 height 9
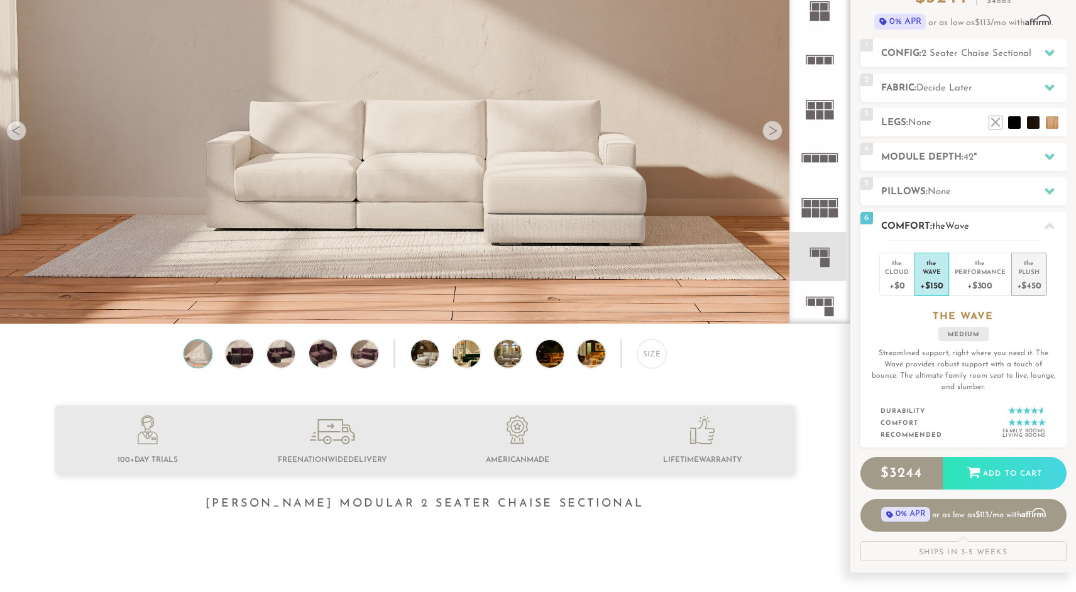
click at [1018, 270] on div "Plush" at bounding box center [1029, 271] width 25 height 9
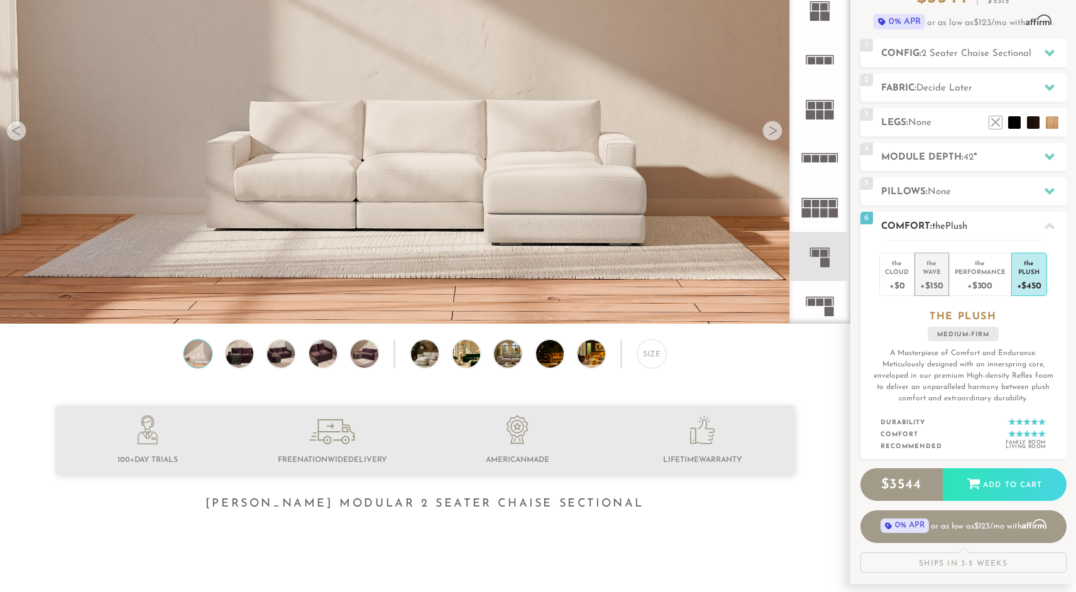
click at [936, 282] on div "+$150" at bounding box center [931, 285] width 23 height 18
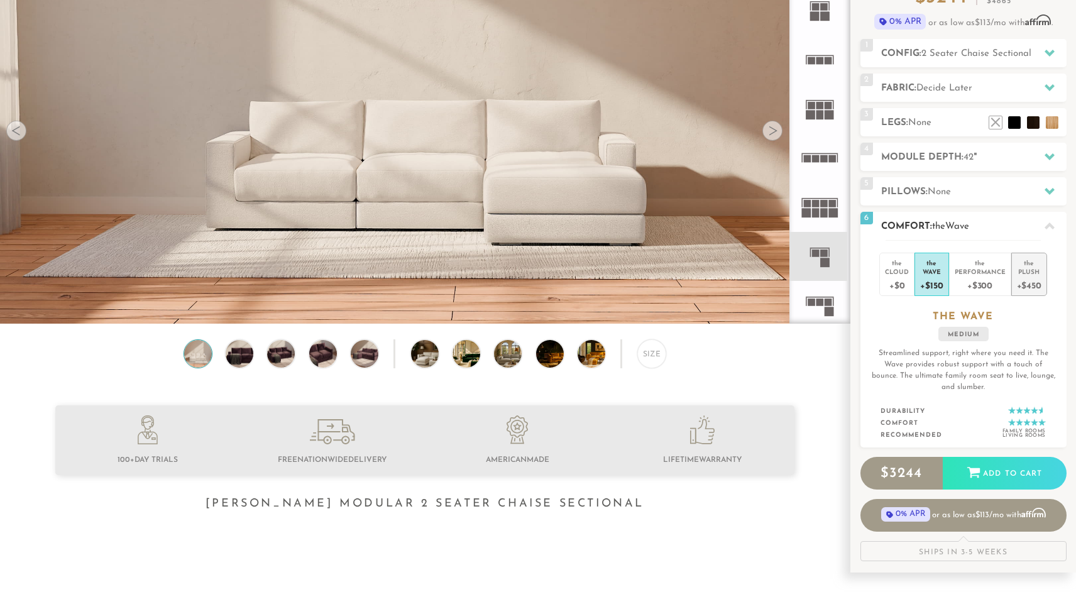
click at [1028, 270] on div "Plush" at bounding box center [1029, 271] width 25 height 9
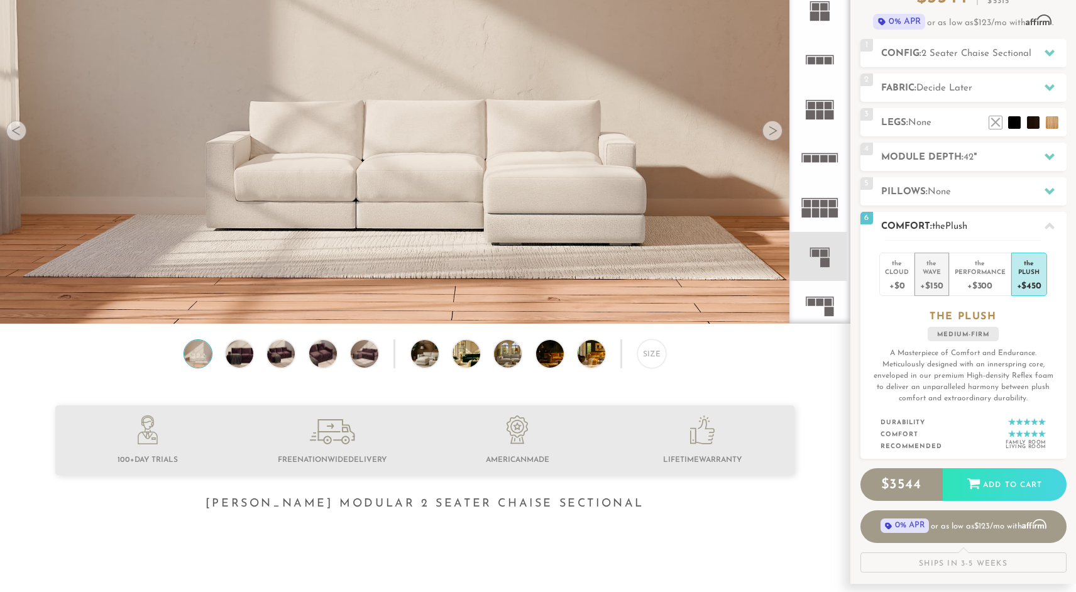
click at [929, 275] on div "Wave" at bounding box center [931, 271] width 23 height 9
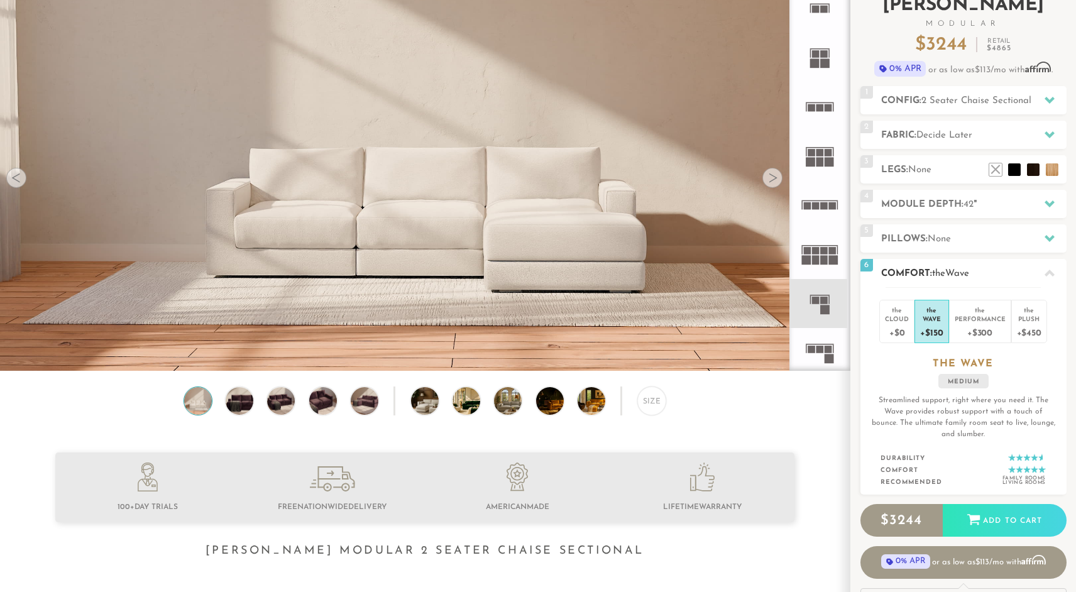
scroll to position [0, 0]
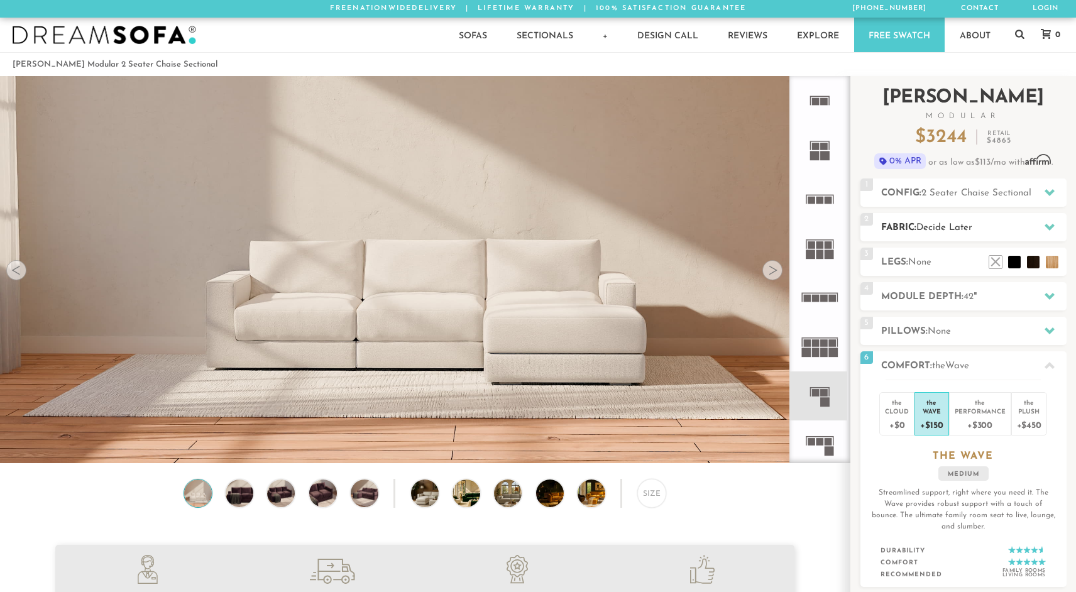
click at [914, 221] on h2 "Fabric: Decide Later" at bounding box center [973, 228] width 185 height 14
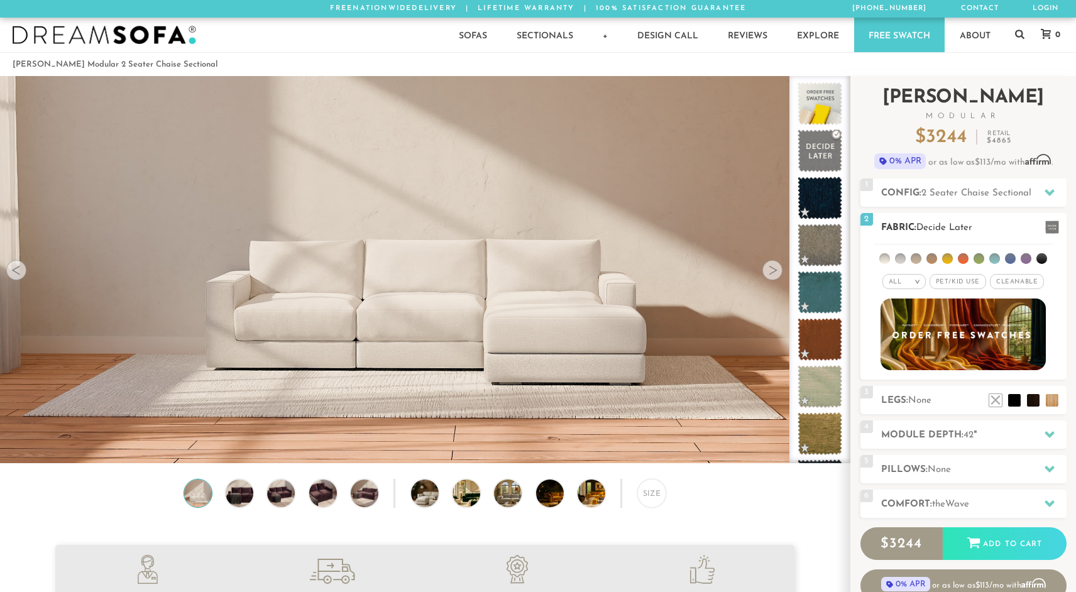
click at [921, 286] on div "All >" at bounding box center [903, 281] width 43 height 15
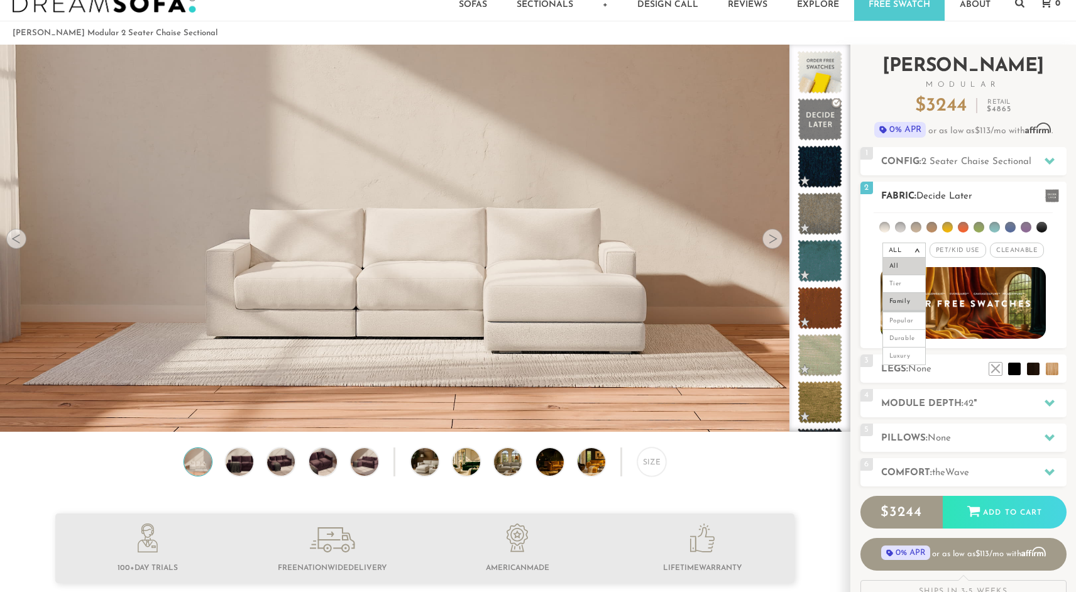
scroll to position [47, 0]
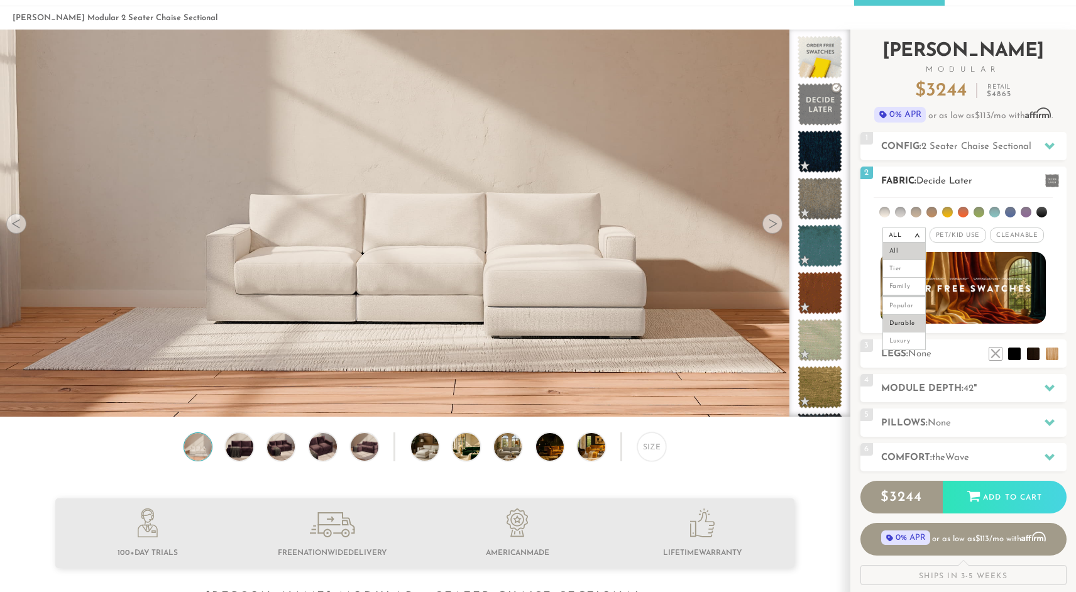
click at [899, 324] on li "Durable" at bounding box center [903, 324] width 43 height 18
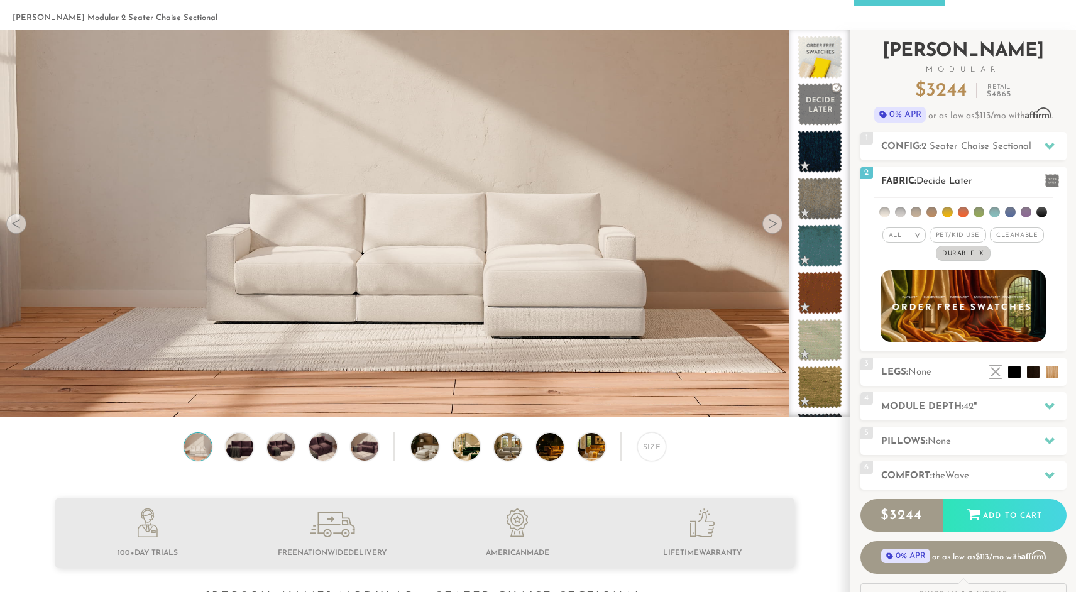
click at [959, 236] on span "Pet/Kid Use x" at bounding box center [957, 234] width 57 height 15
click at [1009, 236] on span "Cleanable x" at bounding box center [1021, 234] width 54 height 15
click at [899, 211] on li at bounding box center [900, 212] width 11 height 11
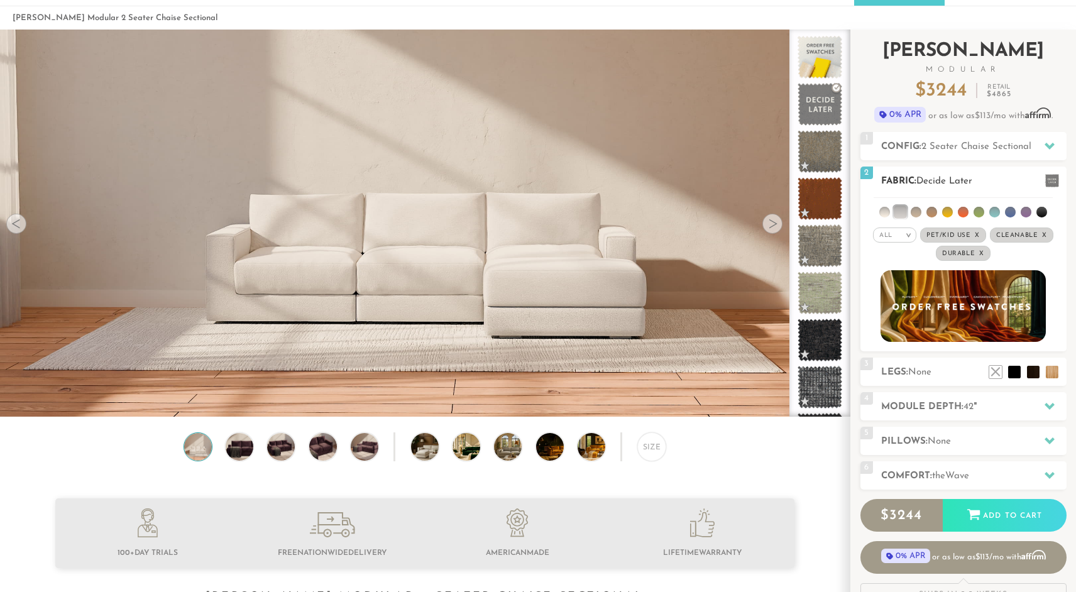
click at [899, 211] on li at bounding box center [900, 212] width 13 height 13
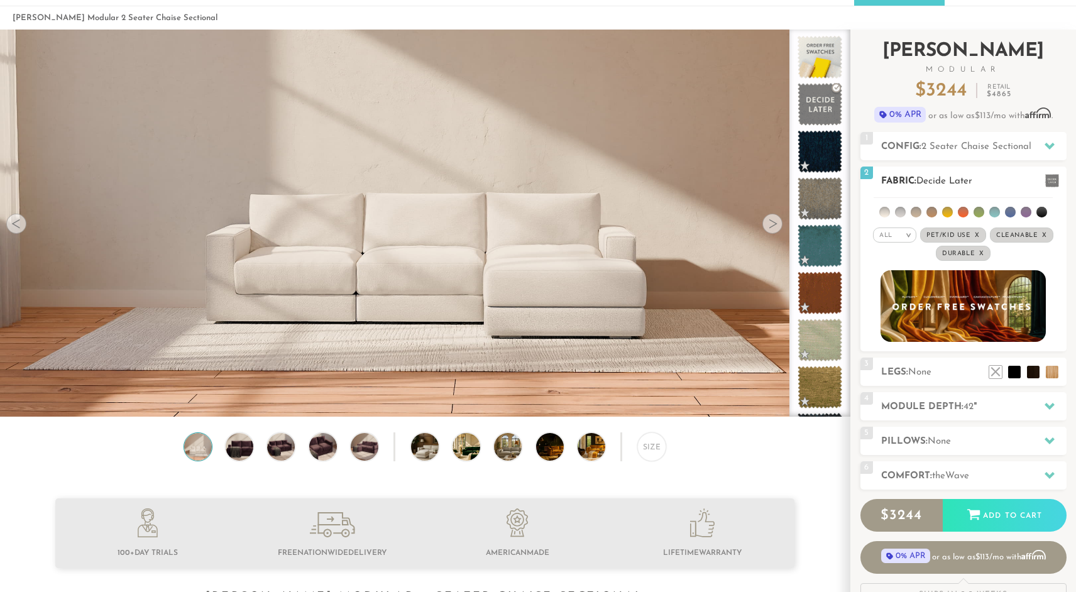
click at [917, 211] on li at bounding box center [916, 212] width 11 height 11
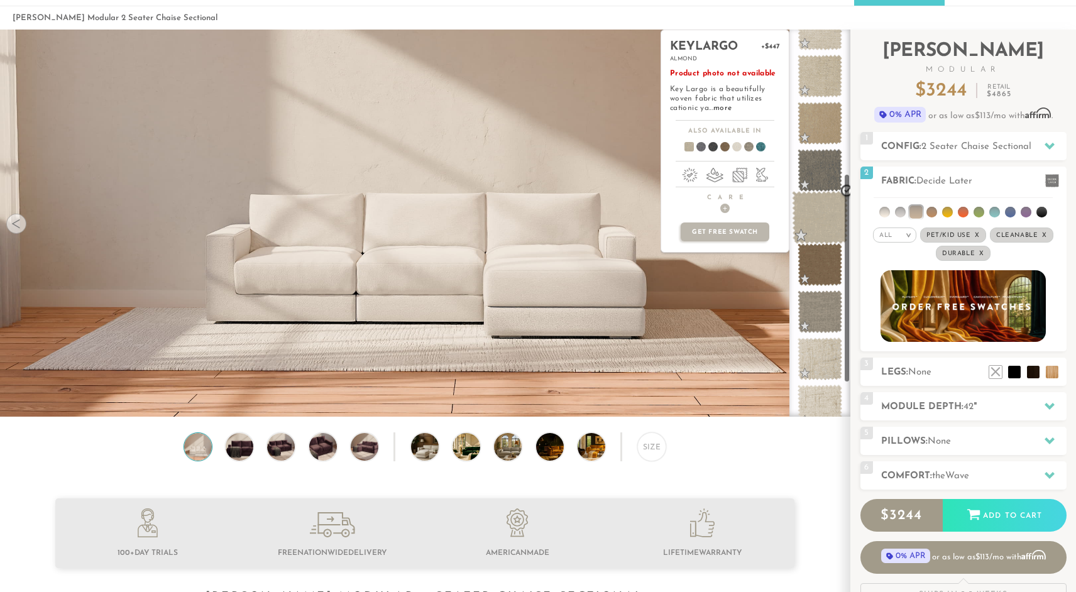
scroll to position [328, 0]
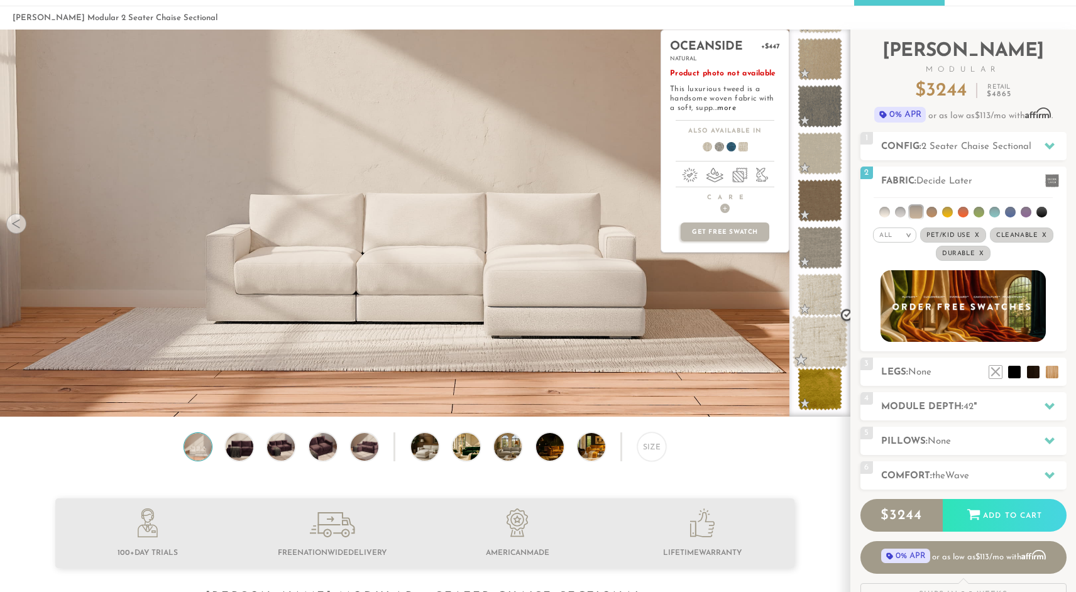
click at [817, 341] on span at bounding box center [820, 341] width 56 height 53
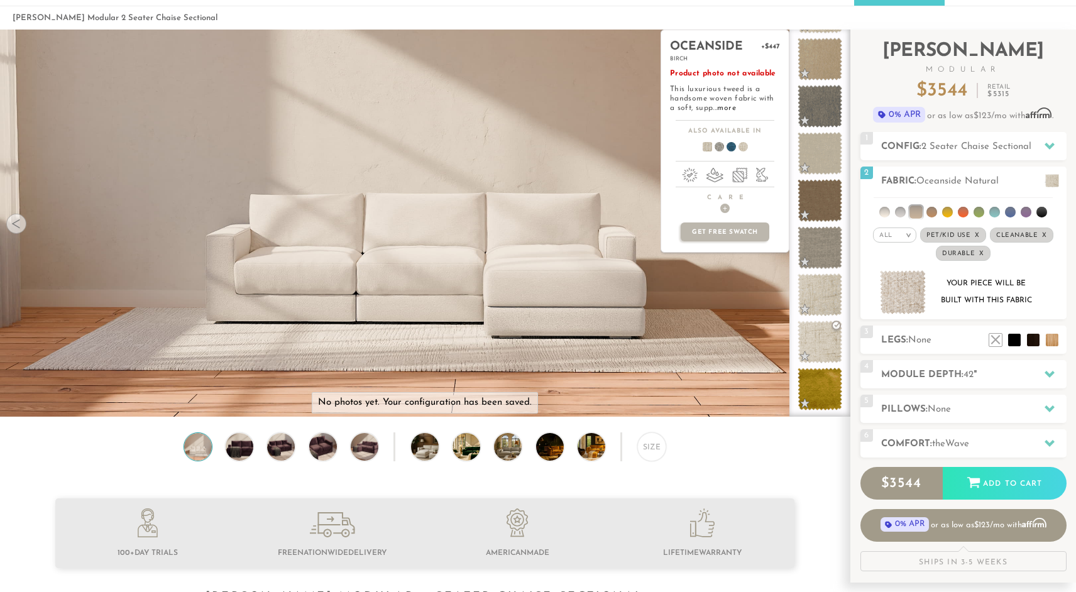
click at [717, 104] on p "Product photo not available This luxurious tweed is a handsome woven fabric wit…" at bounding box center [725, 91] width 110 height 44
click at [718, 107] on link "more" at bounding box center [726, 108] width 18 height 8
click at [818, 299] on span at bounding box center [820, 294] width 56 height 53
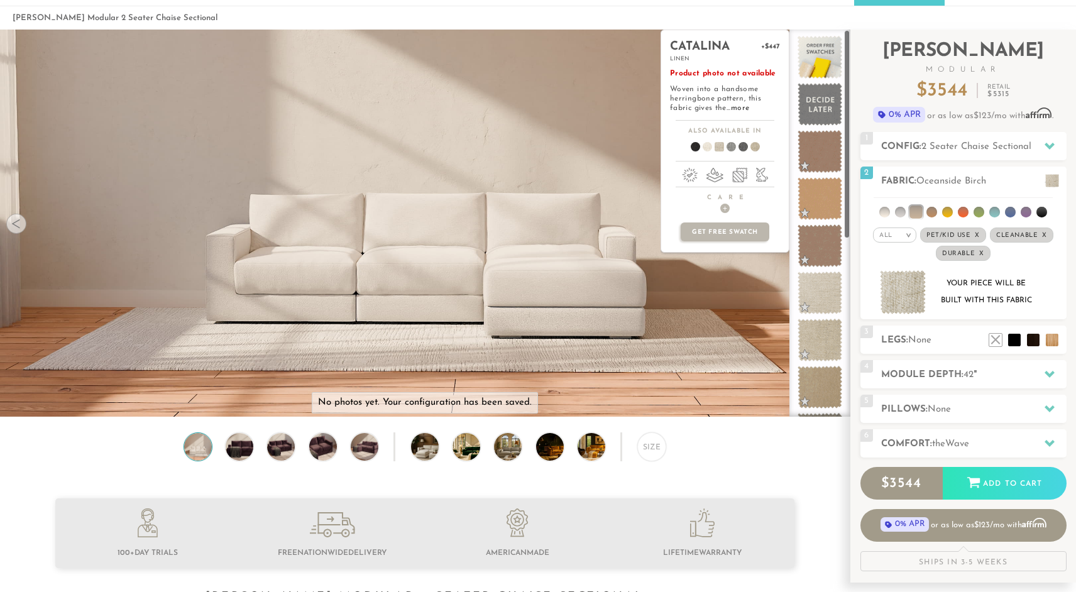
scroll to position [41, 0]
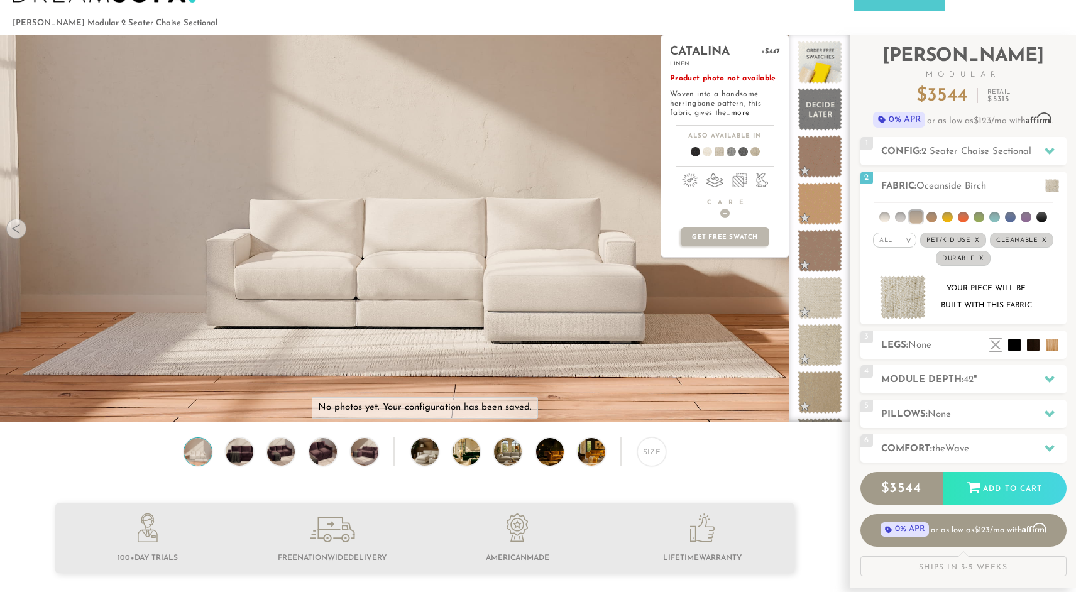
click at [818, 299] on span at bounding box center [819, 298] width 45 height 43
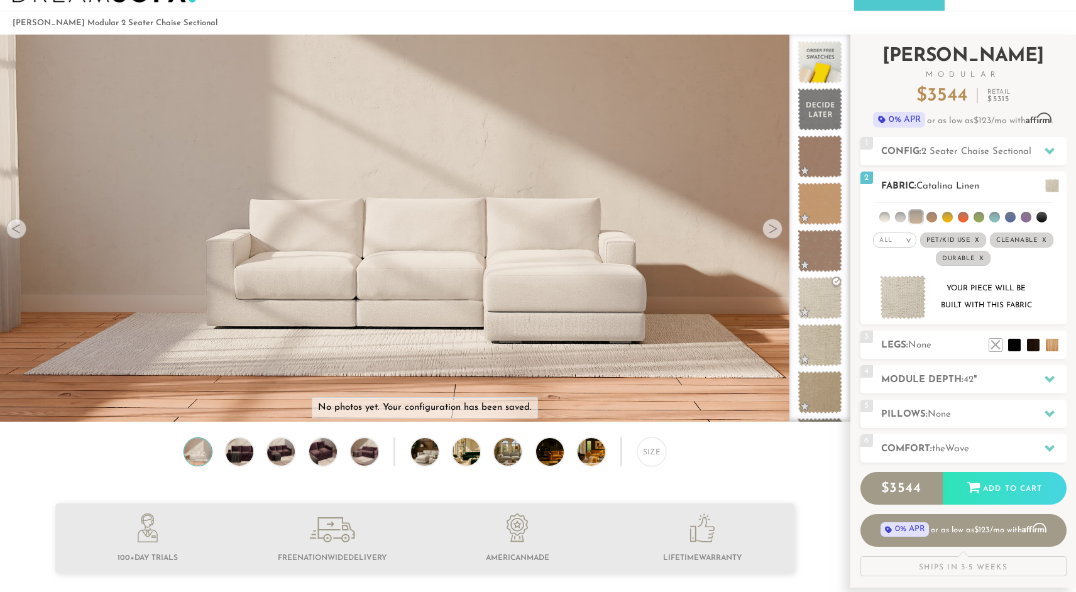
click at [886, 216] on li at bounding box center [884, 217] width 11 height 11
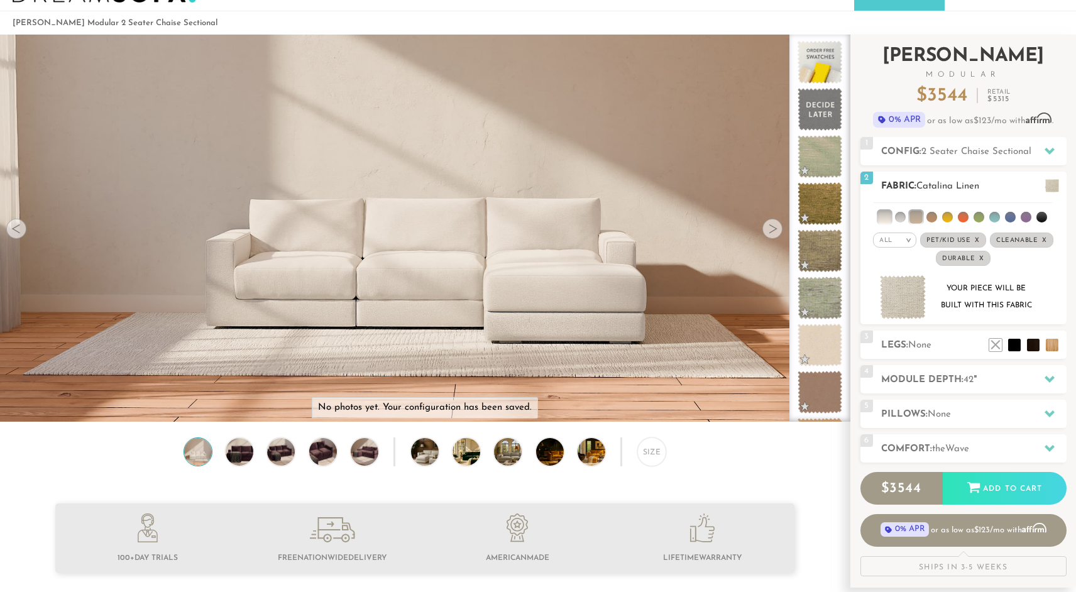
click at [915, 216] on li at bounding box center [915, 217] width 13 height 13
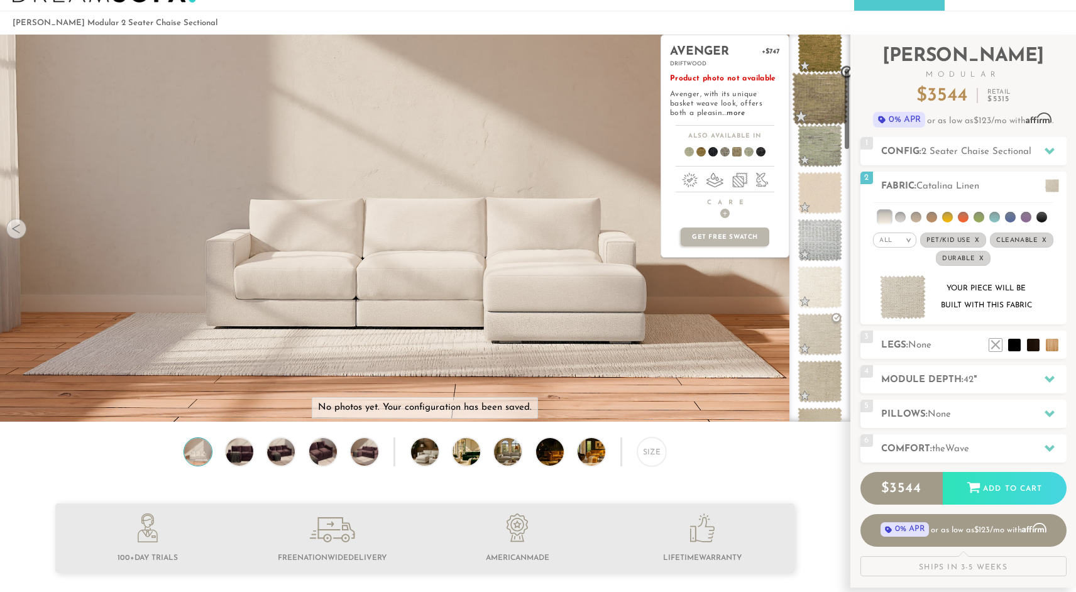
scroll to position [153, 0]
click at [818, 275] on span at bounding box center [820, 286] width 56 height 53
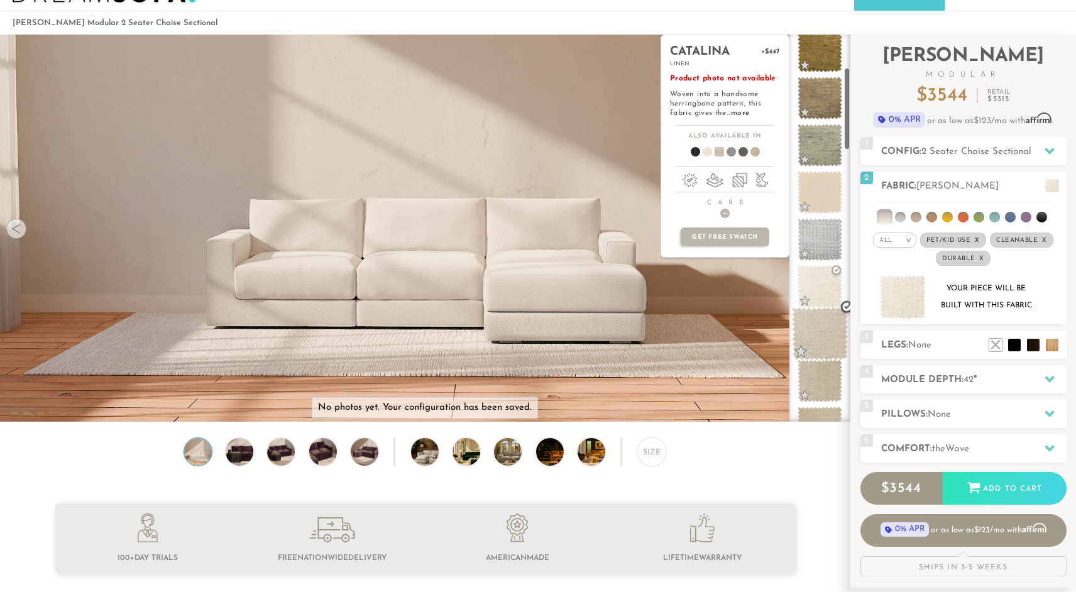
click at [825, 322] on span at bounding box center [820, 333] width 56 height 53
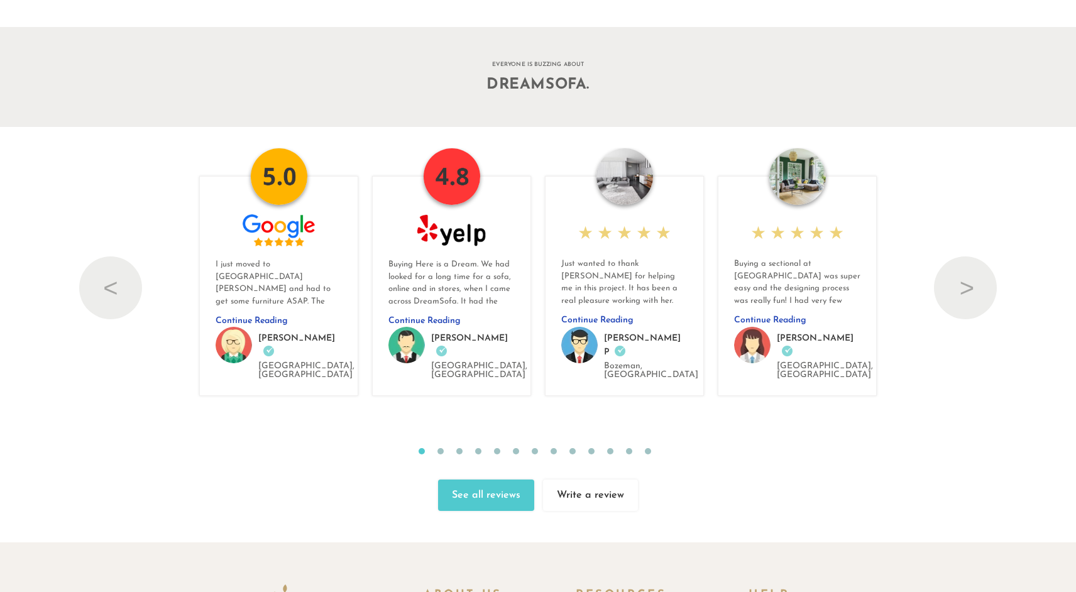
scroll to position [13838, 0]
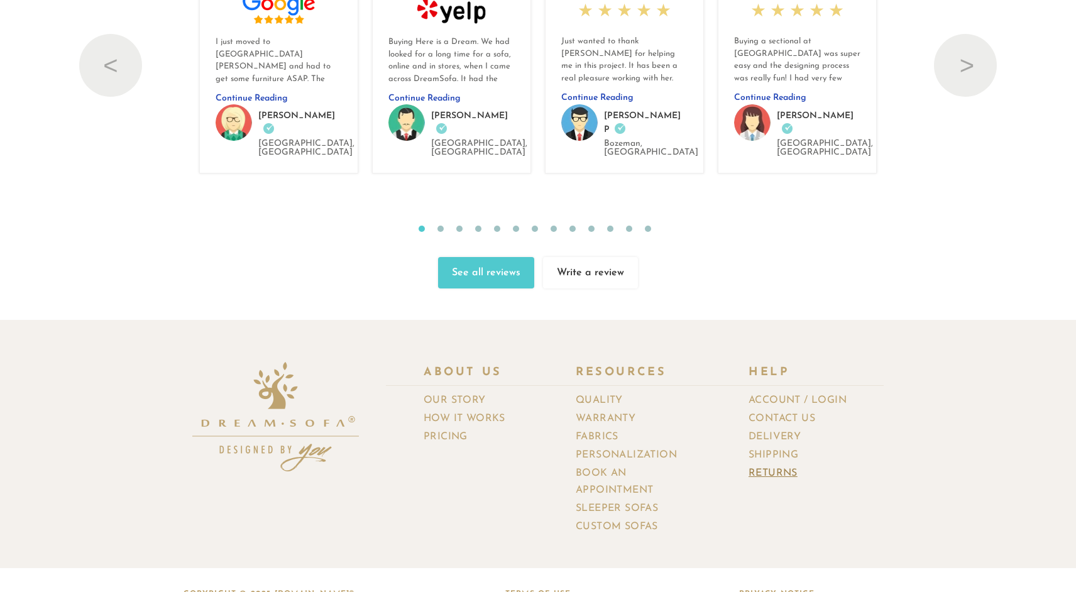
click at [777, 464] on link "Returns" at bounding box center [777, 473] width 58 height 18
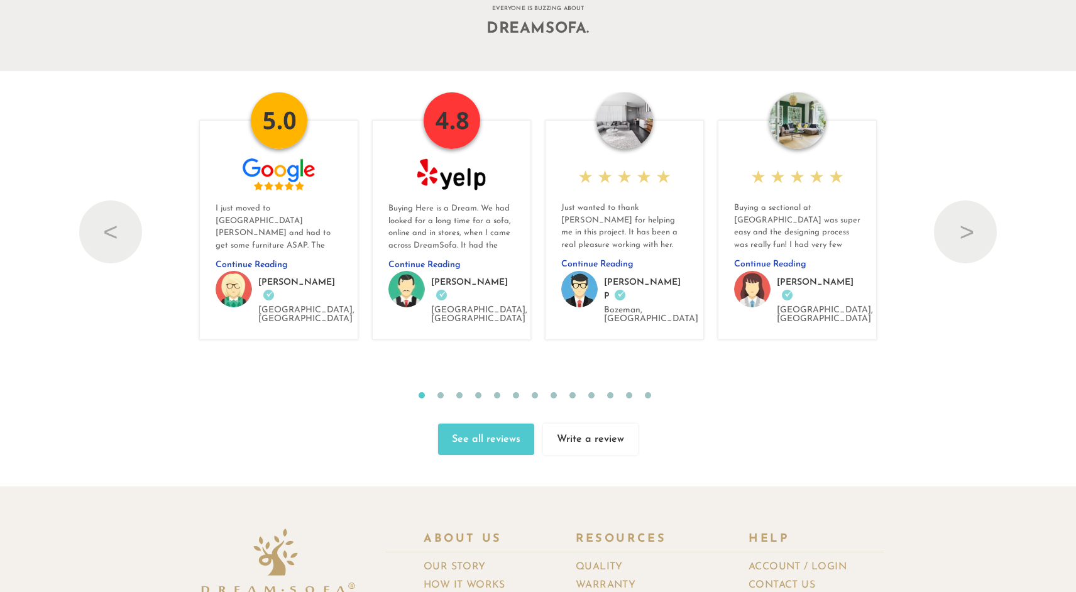
scroll to position [13724, 0]
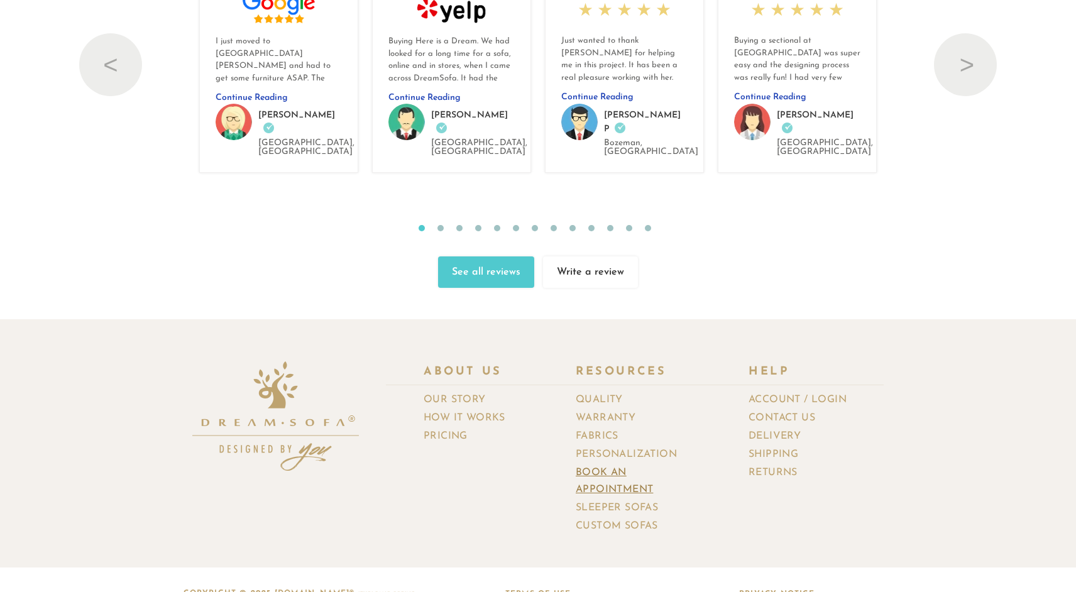
click at [619, 464] on link "Book an Appointment" at bounding box center [643, 481] width 135 height 35
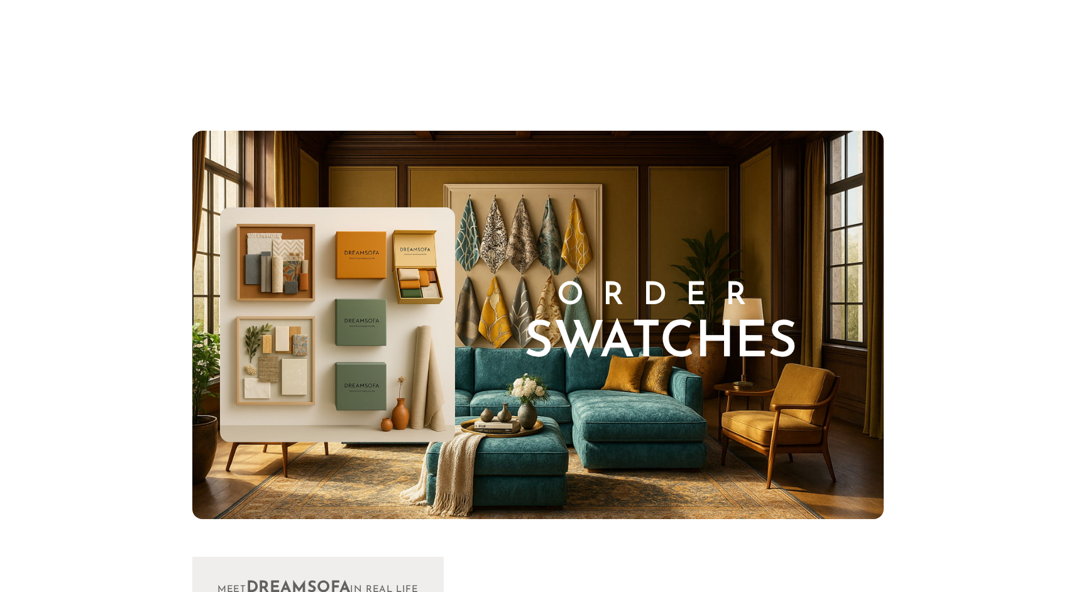
scroll to position [14316, 1076]
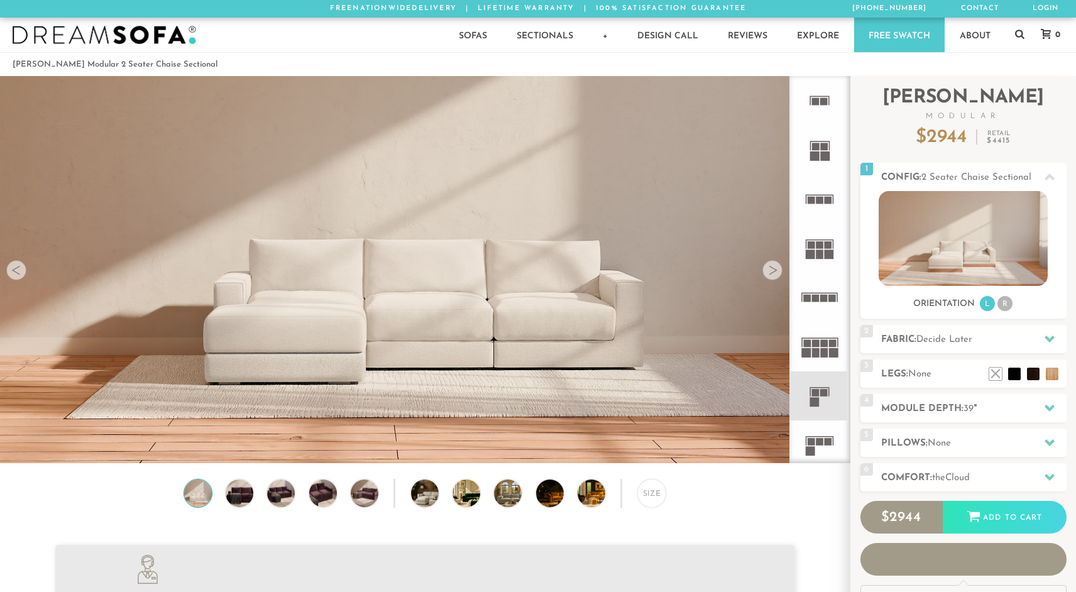
scroll to position [14316, 1076]
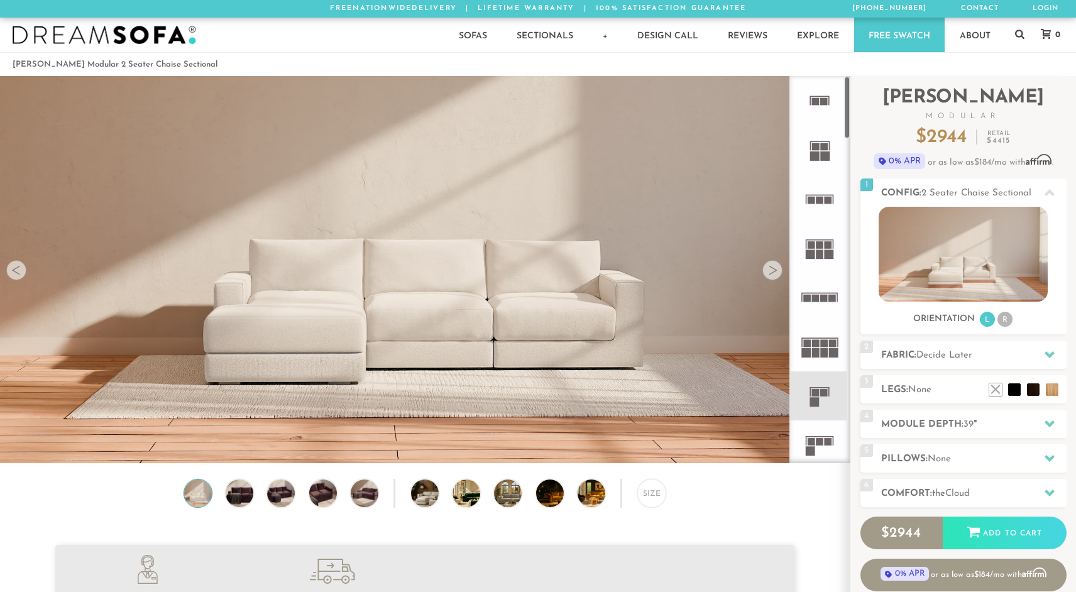
click at [771, 268] on div at bounding box center [772, 270] width 20 height 20
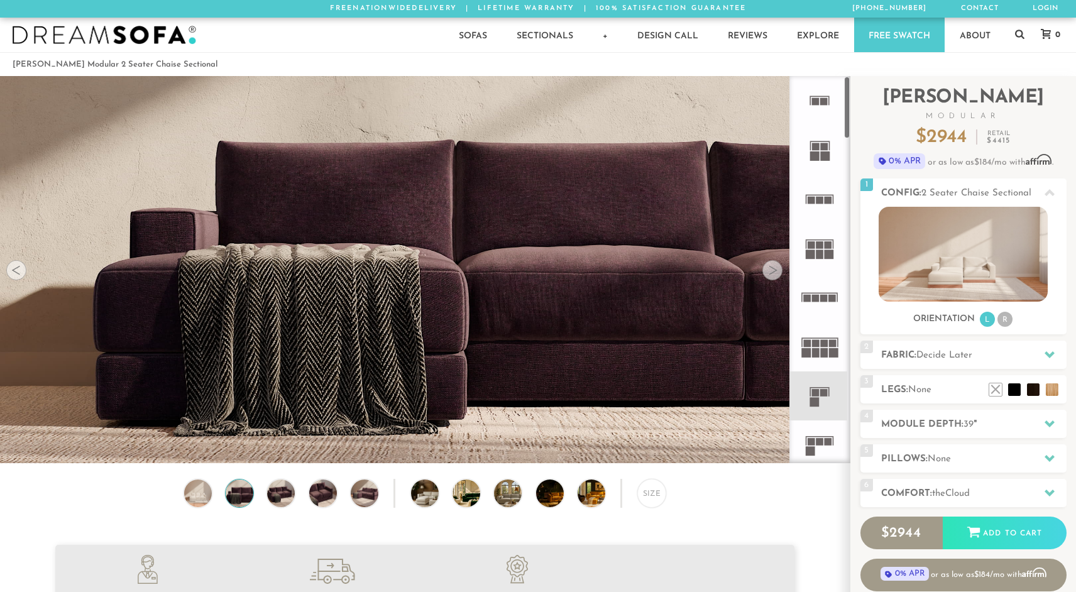
click at [771, 268] on div at bounding box center [772, 270] width 20 height 20
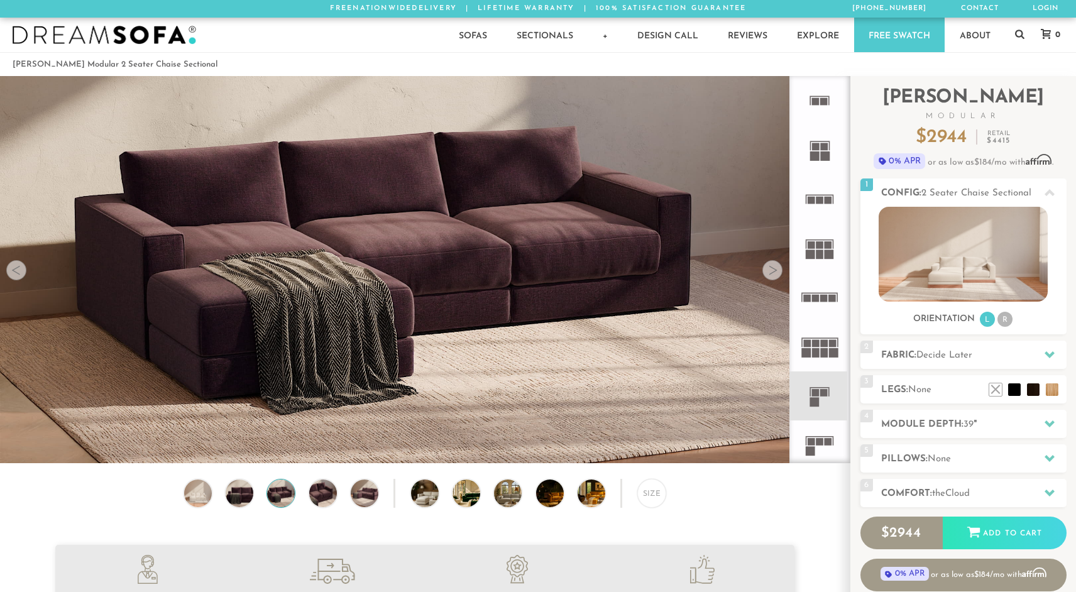
click at [771, 268] on div at bounding box center [772, 270] width 20 height 20
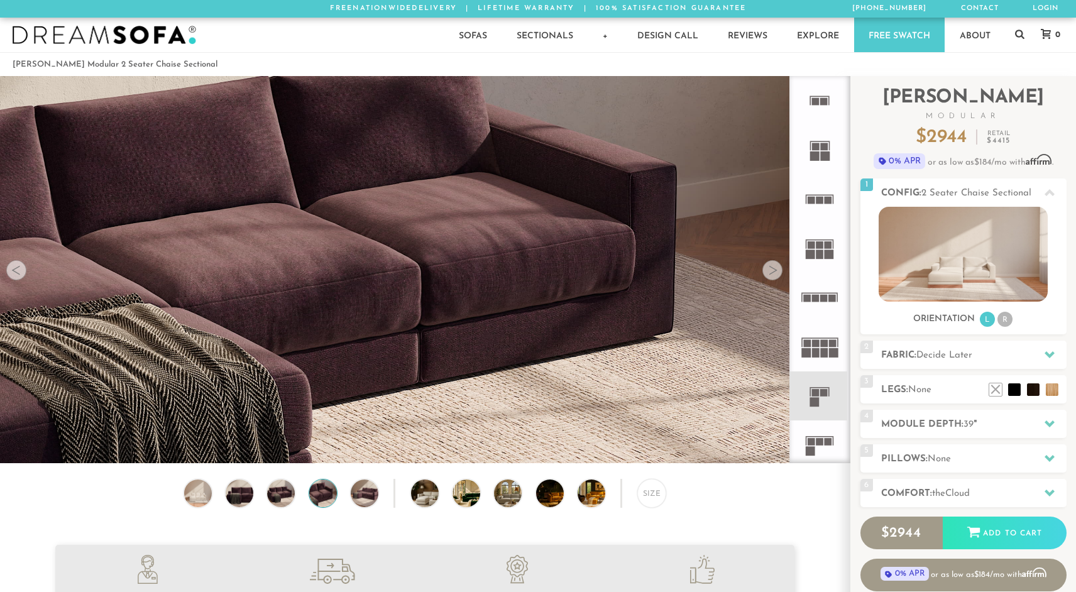
click at [771, 268] on div at bounding box center [772, 270] width 20 height 20
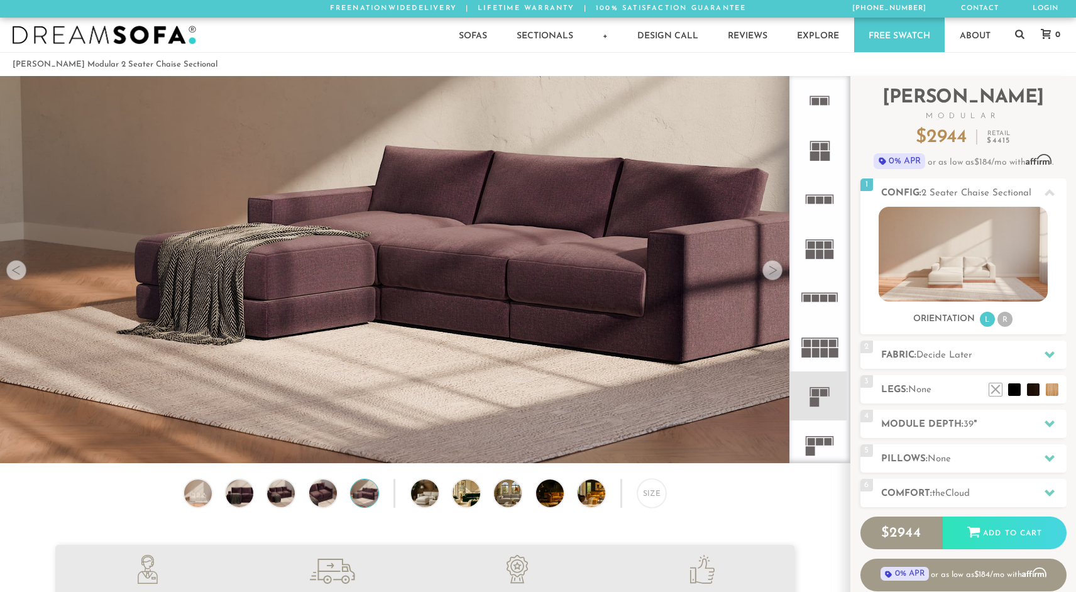
click at [10, 274] on div at bounding box center [16, 270] width 20 height 20
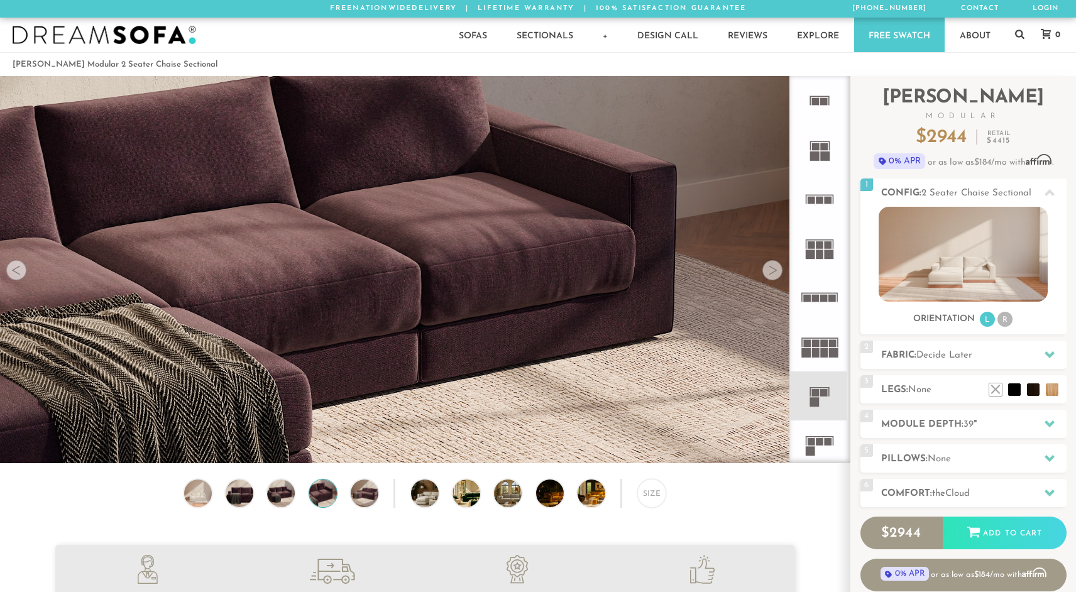
click at [10, 274] on div at bounding box center [16, 270] width 20 height 20
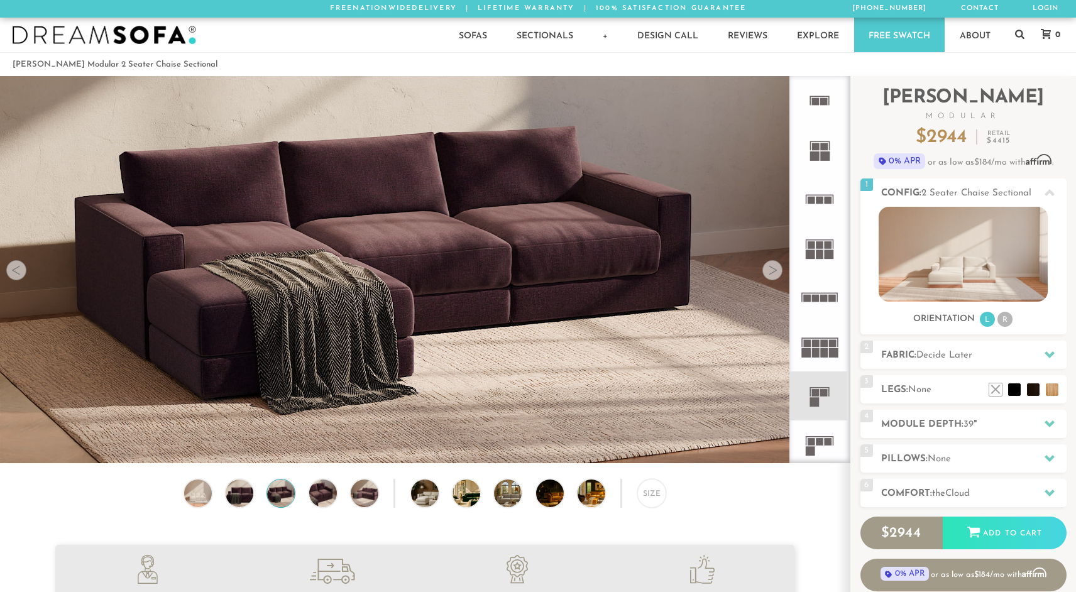
click at [10, 274] on div at bounding box center [16, 270] width 20 height 20
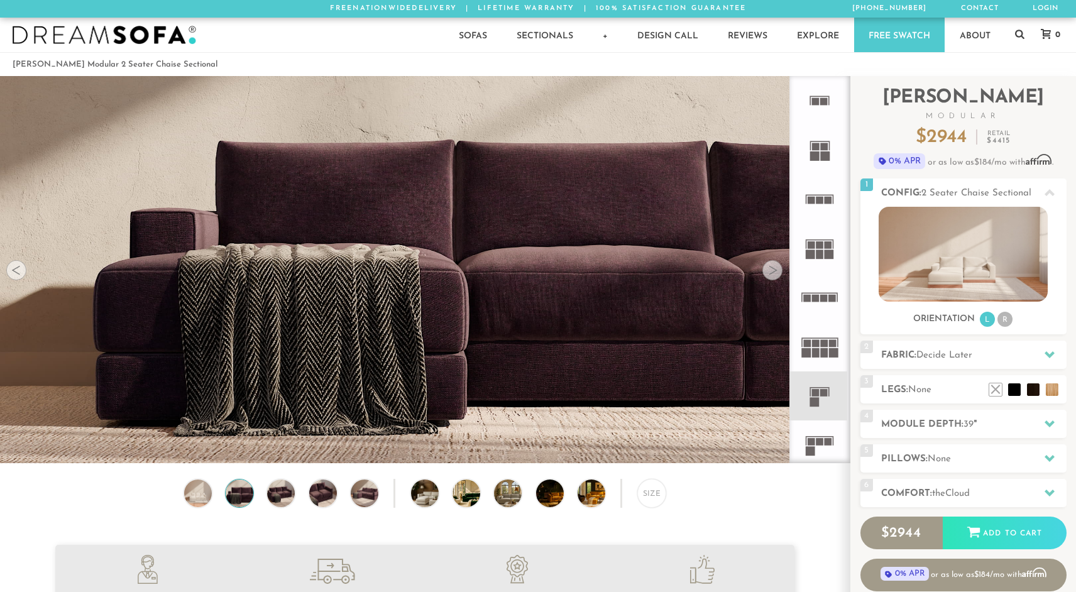
click at [17, 268] on div at bounding box center [16, 270] width 20 height 20
